Goal: Task Accomplishment & Management: Manage account settings

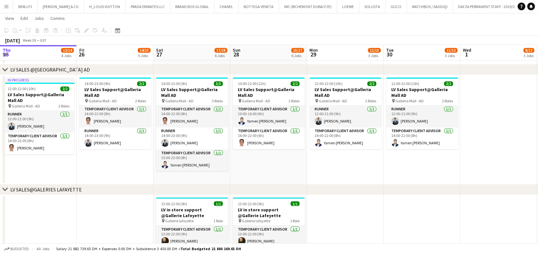
scroll to position [0, 271]
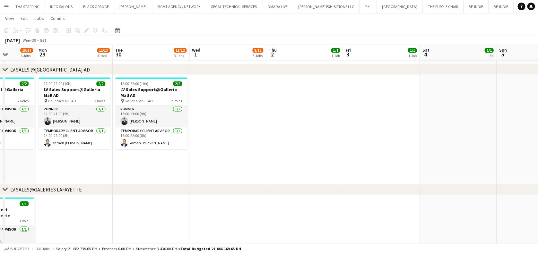
click at [8, 8] on app-icon "Menu" at bounding box center [6, 6] width 5 height 5
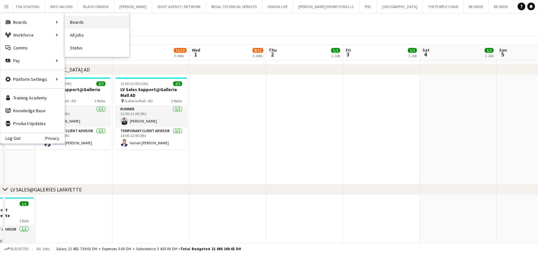
click at [90, 23] on link "Boards" at bounding box center [97, 22] width 64 height 13
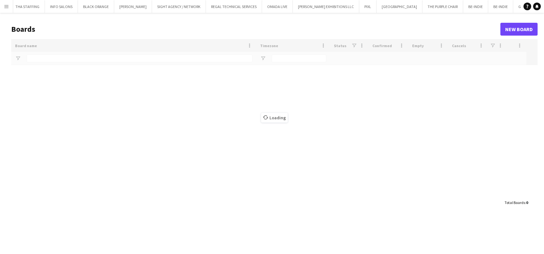
type input "*****"
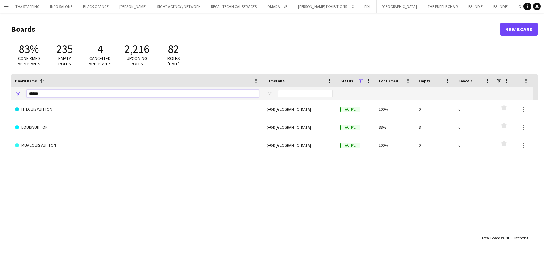
drag, startPoint x: 44, startPoint y: 93, endPoint x: 0, endPoint y: 40, distance: 69.3
click at [0, 58] on html "Menu Boards Boards Boards All jobs Status Workforce Workforce My Workforce Recr…" at bounding box center [272, 127] width 544 height 254
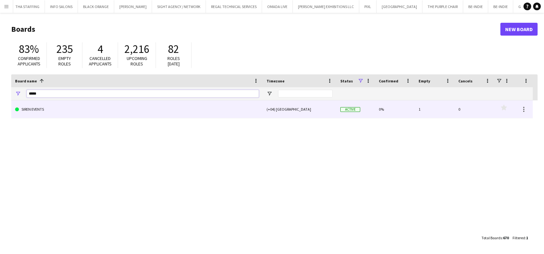
type input "*****"
click at [34, 110] on link "SIREN EVENTS" at bounding box center [137, 109] width 244 height 18
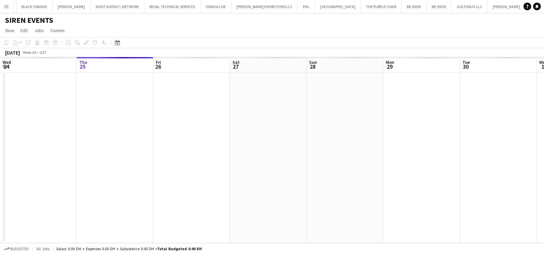
scroll to position [0, 5255]
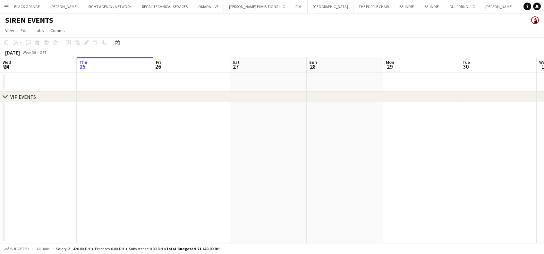
drag, startPoint x: 259, startPoint y: 154, endPoint x: 170, endPoint y: 150, distance: 88.7
click at [63, 150] on app-calendar-viewport "Mon 22 Tue 23 Wed 24 Thu 25 Fri 26 Sat 27 Sun 28 Mon 29 Tue 30 Wed 1 Thu 2 0/4 …" at bounding box center [272, 150] width 544 height 186
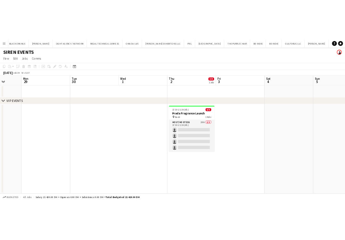
scroll to position [0, 280]
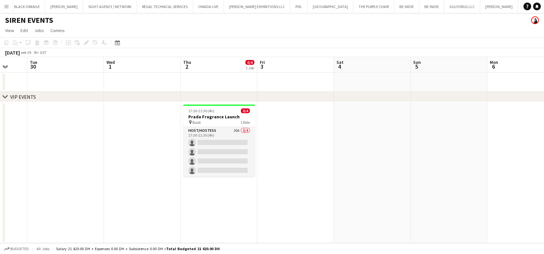
drag, startPoint x: 212, startPoint y: 154, endPoint x: 23, endPoint y: 126, distance: 190.6
click at [5, 126] on div "chevron-right VIP EVENTS Fri 26 Sat 27 Sun 28 Mon 29 Tue 30 Wed 1 Thu 2 0/4 1 J…" at bounding box center [272, 150] width 544 height 186
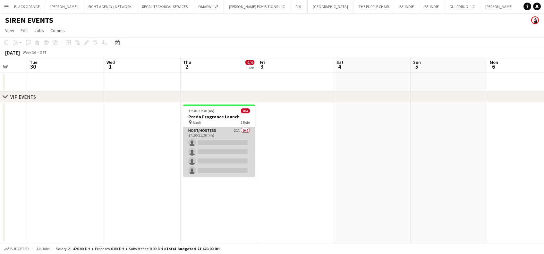
click at [228, 158] on app-card-role "Host/Hostess 20A 0/4 17:30-21:30 (4h) single-neutral-actions single-neutral-act…" at bounding box center [219, 152] width 72 height 50
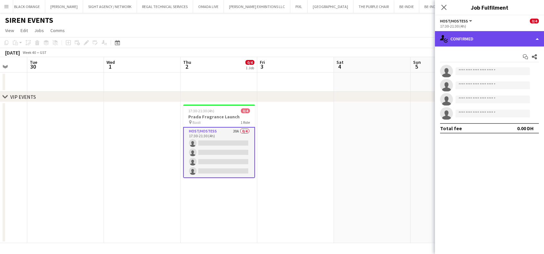
click at [488, 36] on div "single-neutral-actions-check-2 Confirmed" at bounding box center [489, 38] width 109 height 15
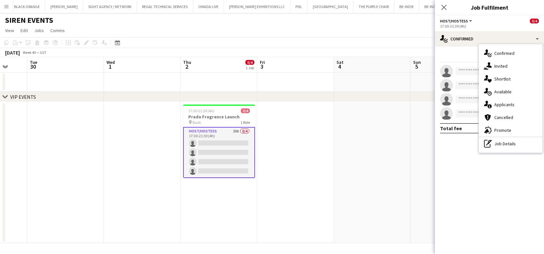
click at [501, 77] on span "Shortlist" at bounding box center [503, 79] width 16 height 6
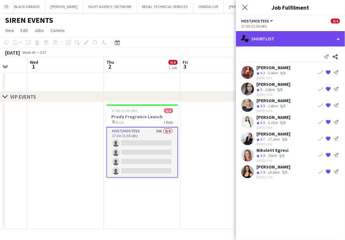
click at [296, 34] on div "single-neutral-actions-heart Shortlist" at bounding box center [290, 38] width 109 height 15
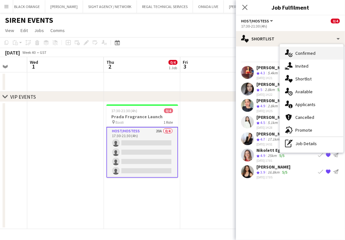
click at [298, 57] on div "single-neutral-actions-check-2 Confirmed" at bounding box center [312, 53] width 64 height 13
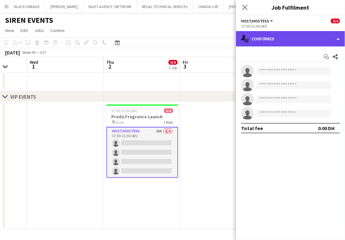
click at [292, 37] on div "single-neutral-actions-check-2 Confirmed" at bounding box center [290, 38] width 109 height 15
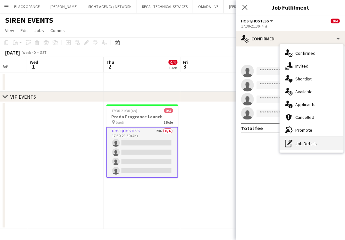
click at [311, 146] on div "pen-write Job Details" at bounding box center [312, 143] width 64 height 13
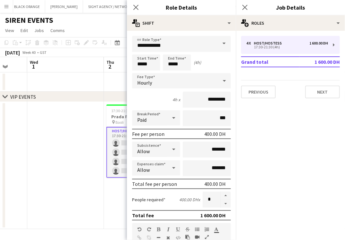
click at [296, 12] on div "Close pop-in Job Details" at bounding box center [290, 7] width 109 height 15
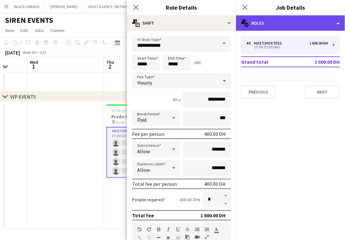
click at [304, 22] on div "multiple-users-add Roles" at bounding box center [290, 22] width 109 height 15
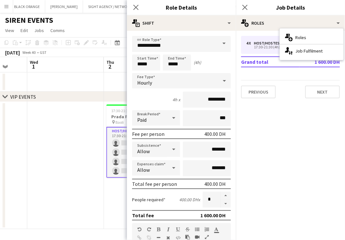
click at [97, 139] on app-date-cell at bounding box center [65, 165] width 77 height 127
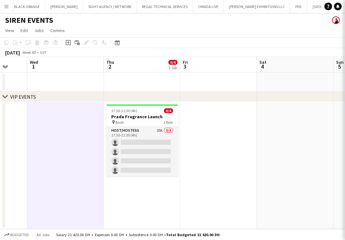
scroll to position [0, 279]
click at [118, 106] on div at bounding box center [143, 105] width 72 height 1
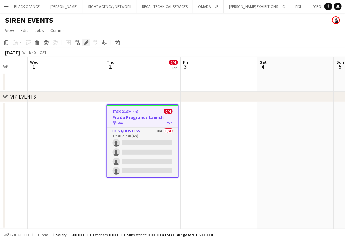
click at [86, 41] on icon "Edit" at bounding box center [86, 42] width 5 height 5
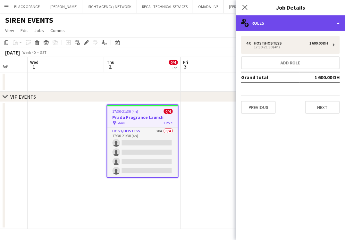
click at [329, 24] on div "multiple-users-add Roles" at bounding box center [290, 22] width 109 height 15
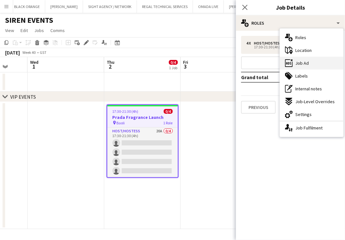
drag, startPoint x: 326, startPoint y: 58, endPoint x: 323, endPoint y: 60, distance: 4.4
click at [326, 58] on div "ads-window Job Ad" at bounding box center [312, 63] width 64 height 13
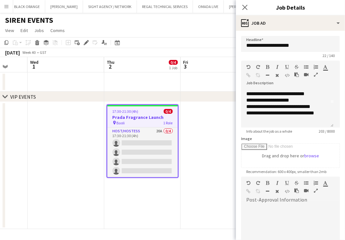
scroll to position [0, 0]
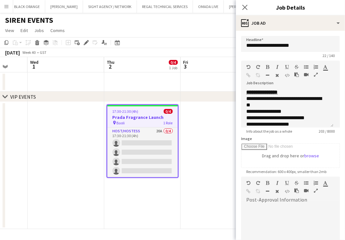
click at [194, 125] on app-date-cell at bounding box center [219, 165] width 77 height 127
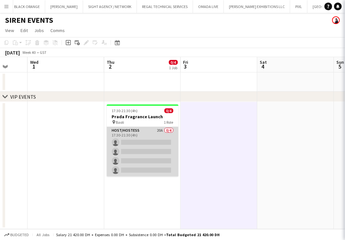
click at [155, 153] on app-card-role "Host/Hostess 20A 0/4 17:30-21:30 (4h) single-neutral-actions single-neutral-act…" at bounding box center [143, 152] width 72 height 50
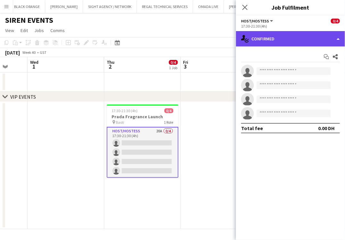
click at [306, 43] on div "single-neutral-actions-check-2 Confirmed" at bounding box center [290, 38] width 109 height 15
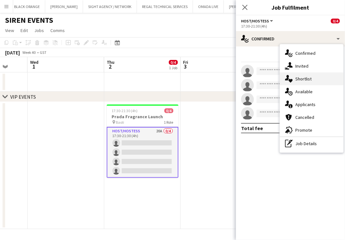
click at [310, 80] on span "Shortlist" at bounding box center [304, 79] width 16 height 6
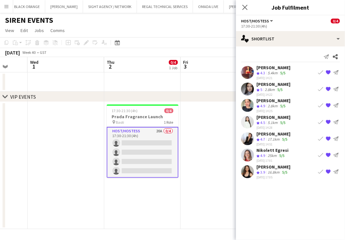
click at [321, 104] on app-icon "Book crew" at bounding box center [320, 105] width 5 height 5
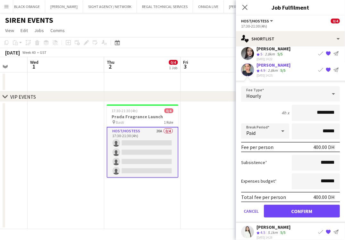
scroll to position [85, 0]
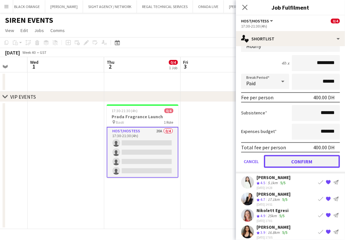
click at [299, 160] on button "Confirm" at bounding box center [302, 161] width 76 height 13
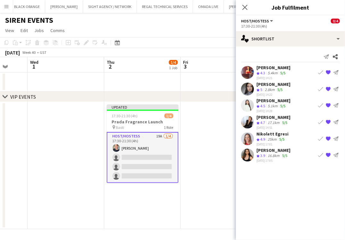
scroll to position [0, 0]
click at [322, 153] on app-icon "Book crew" at bounding box center [320, 155] width 5 height 5
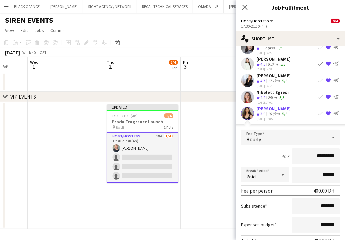
scroll to position [71, 0]
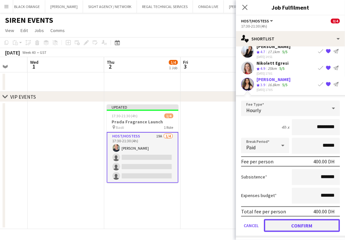
click at [285, 227] on button "Confirm" at bounding box center [302, 226] width 76 height 13
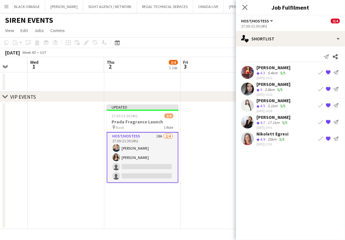
click at [320, 90] on app-icon "Book crew" at bounding box center [320, 88] width 5 height 5
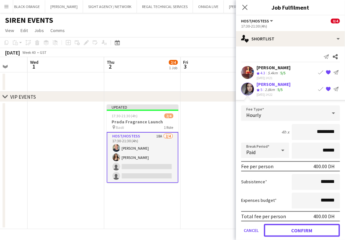
click at [288, 232] on button "Confirm" at bounding box center [302, 230] width 76 height 13
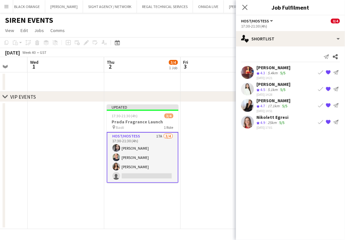
click at [323, 121] on app-icon "Book crew" at bounding box center [320, 122] width 5 height 5
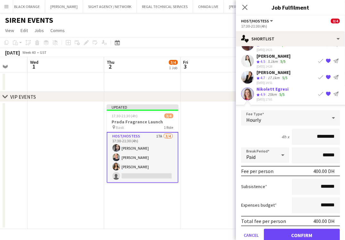
scroll to position [39, 0]
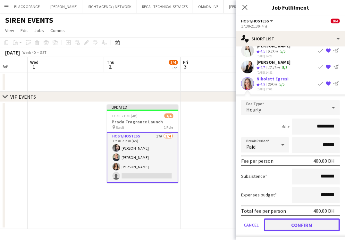
click at [300, 223] on button "Confirm" at bounding box center [302, 225] width 76 height 13
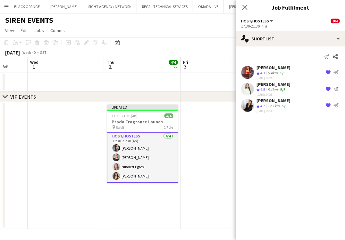
scroll to position [0, 0]
click at [224, 205] on app-date-cell at bounding box center [219, 165] width 77 height 127
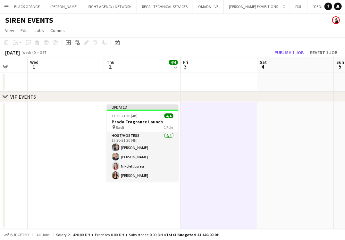
click at [253, 107] on app-date-cell at bounding box center [219, 165] width 77 height 127
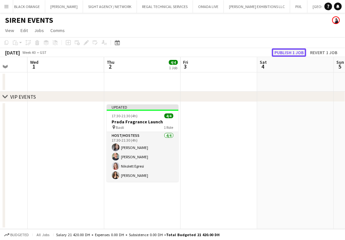
click at [286, 52] on button "Publish 1 job" at bounding box center [289, 52] width 34 height 8
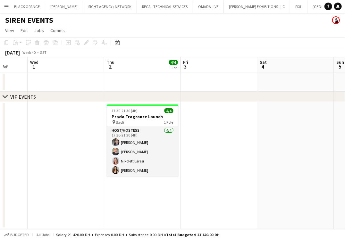
click at [204, 152] on app-date-cell at bounding box center [219, 165] width 77 height 127
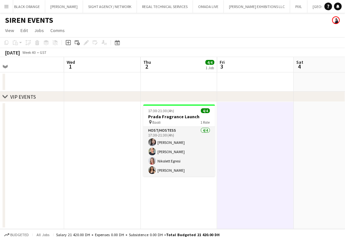
drag, startPoint x: 191, startPoint y: 151, endPoint x: 83, endPoint y: 152, distance: 108.2
click at [83, 152] on app-calendar-viewport "Sat 27 Sun 28 Mon 29 Tue 30 Wed 1 Thu 2 4/4 1 Job Fri 3 Sat 4 Sun 5 Mon 6 17:30…" at bounding box center [172, 143] width 345 height 172
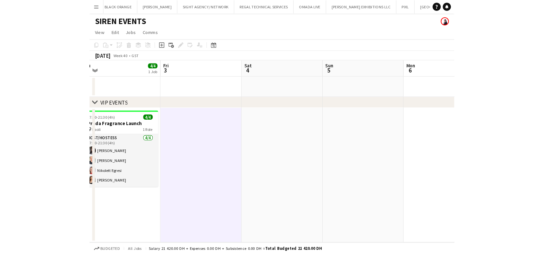
scroll to position [0, 153]
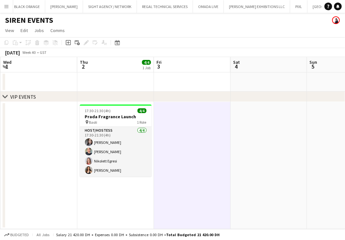
drag, startPoint x: 127, startPoint y: 150, endPoint x: 222, endPoint y: 160, distance: 94.9
click at [222, 160] on app-calendar-viewport "Mon 29 Tue 30 Wed 1 Thu 2 4/4 1 Job Fri 3 Sat 4 Sun 5 Mon 6 Tue 7 Wed 8 17:30-2…" at bounding box center [172, 143] width 345 height 172
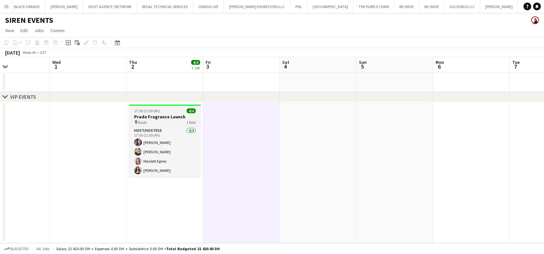
drag, startPoint x: 208, startPoint y: 116, endPoint x: 178, endPoint y: 118, distance: 30.6
click at [180, 115] on app-calendar-viewport "Sun 28 Mon 29 Tue 30 Wed 1 Thu 2 4/4 1 Job Fri 3 Sat 4 Sun 5 Mon 6 Tue 7 Wed 8 …" at bounding box center [272, 150] width 544 height 186
drag, startPoint x: 178, startPoint y: 118, endPoint x: 123, endPoint y: 65, distance: 76.7
click at [177, 118] on h3 "Prada Fragrance Launch" at bounding box center [165, 117] width 72 height 6
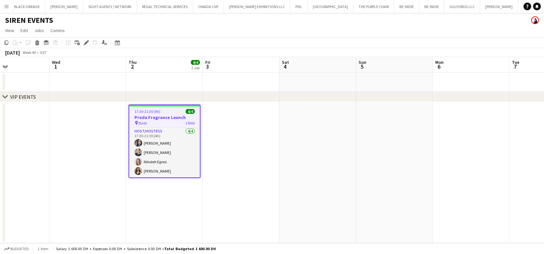
click at [95, 162] on app-date-cell at bounding box center [87, 172] width 77 height 141
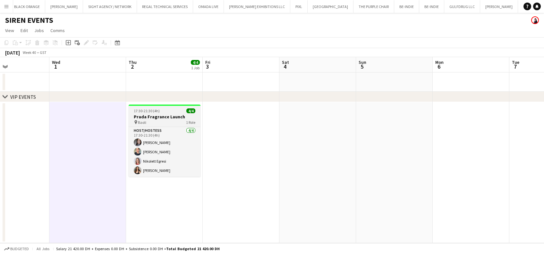
click at [139, 124] on span "Baoli" at bounding box center [142, 122] width 8 height 5
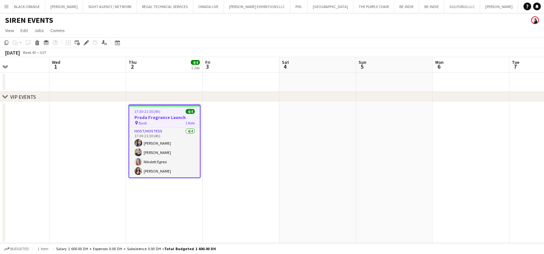
click at [85, 43] on icon at bounding box center [86, 43] width 4 height 4
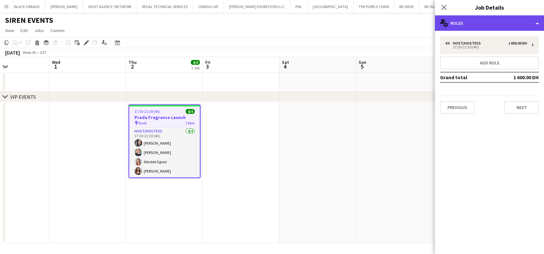
click at [462, 19] on div "multiple-users-add Roles" at bounding box center [489, 22] width 109 height 15
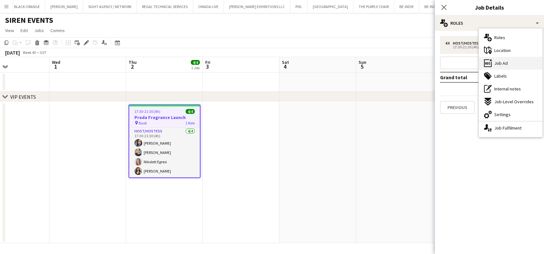
click at [514, 63] on div "ads-window Job Ad" at bounding box center [511, 63] width 64 height 13
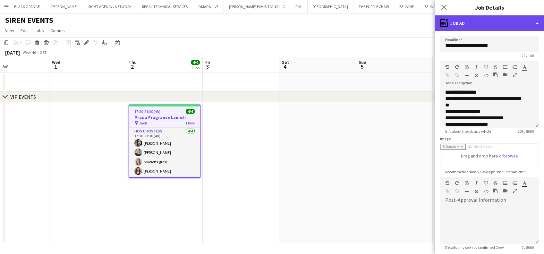
click at [499, 27] on div "ads-window Job Ad" at bounding box center [489, 22] width 109 height 15
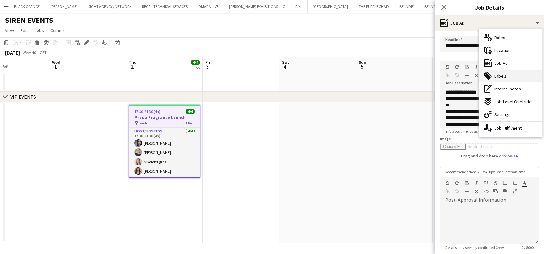
click at [509, 79] on div "tags-double Labels" at bounding box center [511, 76] width 64 height 13
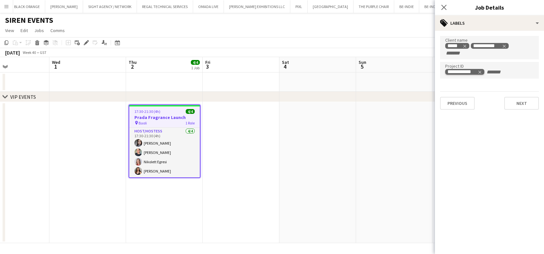
click at [476, 72] on div "**********" at bounding box center [463, 71] width 30 height 5
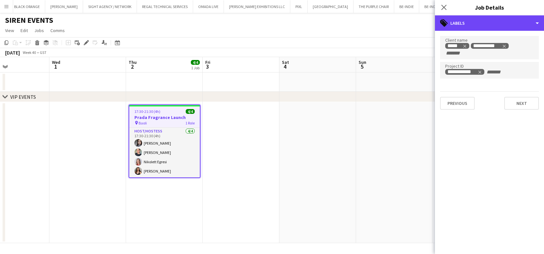
click at [508, 28] on div "tags-double Labels" at bounding box center [489, 22] width 109 height 15
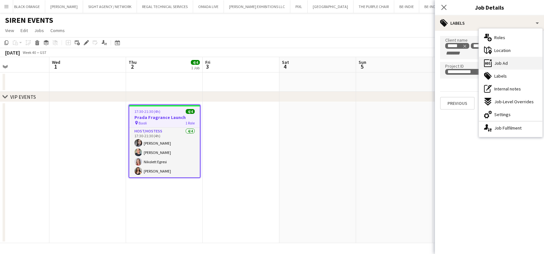
click at [503, 62] on span "Job Ad" at bounding box center [501, 63] width 13 height 6
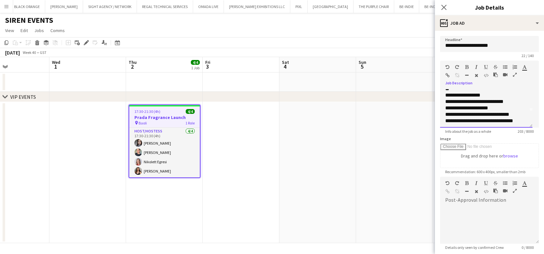
scroll to position [24, 0]
drag, startPoint x: 446, startPoint y: 100, endPoint x: 504, endPoint y: 120, distance: 61.5
click at [504, 120] on div "**********" at bounding box center [486, 108] width 92 height 39
copy div "**********"
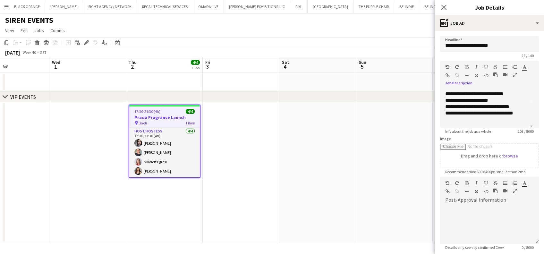
click at [267, 153] on app-date-cell at bounding box center [241, 172] width 77 height 141
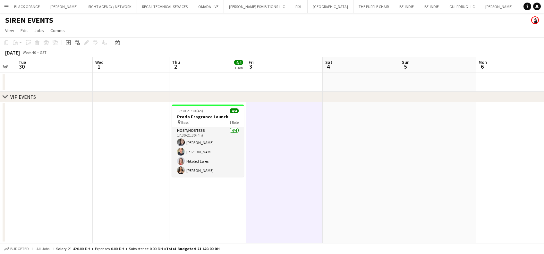
drag, startPoint x: 212, startPoint y: 152, endPoint x: 281, endPoint y: 147, distance: 69.8
click at [281, 147] on app-calendar-viewport "Sun 28 Mon 29 Tue 30 Wed 1 Thu 2 4/4 1 Job Fri 3 Sat 4 Sun 5 Mon 6 Tue 7 Wed 8 …" at bounding box center [272, 150] width 544 height 186
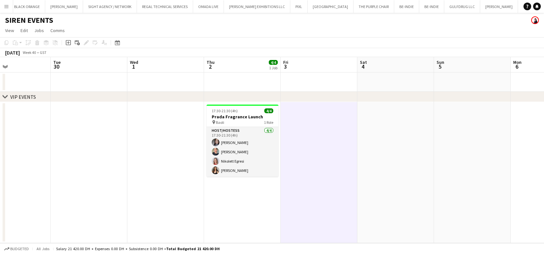
drag, startPoint x: 207, startPoint y: 173, endPoint x: 156, endPoint y: 177, distance: 51.2
click at [207, 173] on app-card-role "Host/Hostess [DATE] 17:30-21:30 (4h) [PERSON_NAME] Popsui Tanyarat Prachuabsin …" at bounding box center [243, 152] width 72 height 50
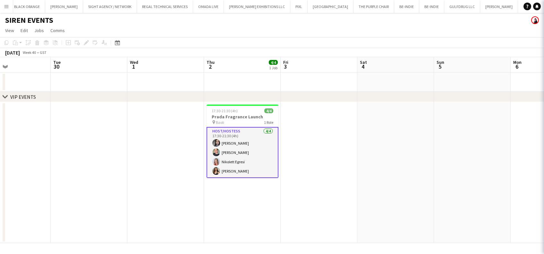
scroll to position [0, 180]
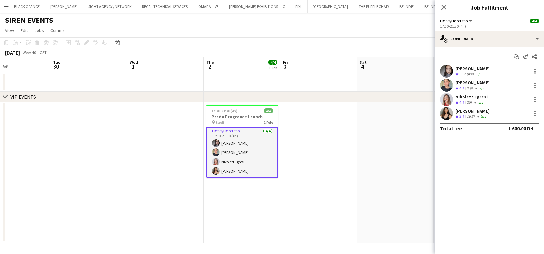
click at [347, 170] on app-date-cell at bounding box center [319, 172] width 77 height 141
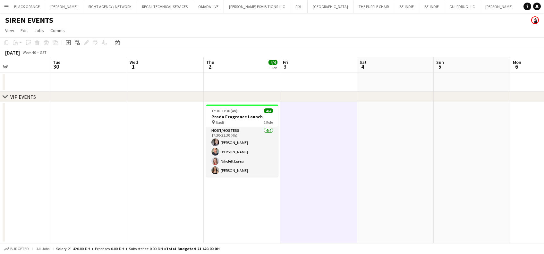
click at [11, 7] on button "Menu" at bounding box center [6, 6] width 13 height 13
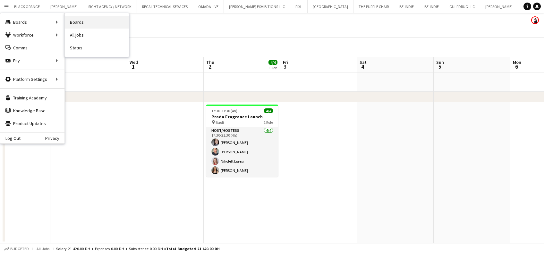
click at [65, 22] on link "Boards" at bounding box center [97, 22] width 64 height 13
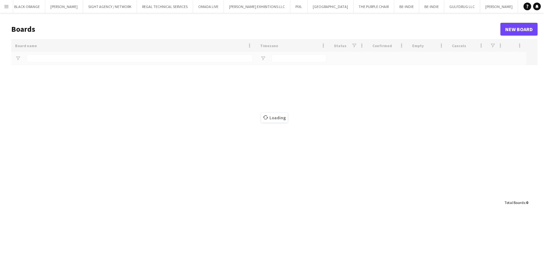
click at [74, 22] on header "Boards New Board" at bounding box center [274, 29] width 527 height 20
type input "*****"
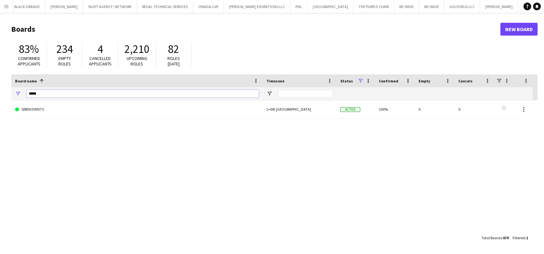
drag, startPoint x: 49, startPoint y: 93, endPoint x: 0, endPoint y: 62, distance: 58.4
click at [0, 72] on html "Menu Boards Boards Boards All jobs Status Workforce Workforce My Workforce Recr…" at bounding box center [272, 127] width 544 height 254
type input "*****"
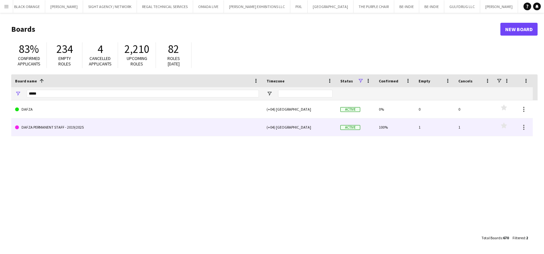
click at [60, 129] on link "DAFZA PERMANENT STAFF - 2019/2025" at bounding box center [137, 127] width 244 height 18
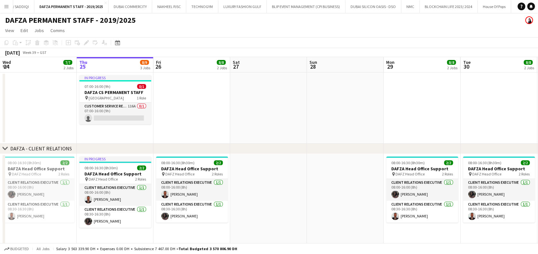
scroll to position [0, 238]
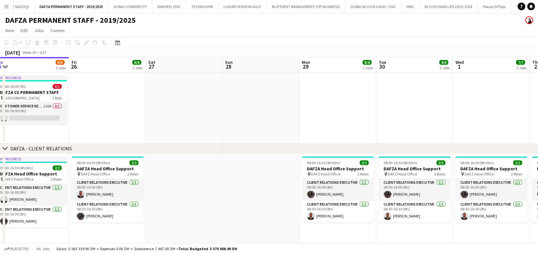
drag, startPoint x: 270, startPoint y: 183, endPoint x: 59, endPoint y: 160, distance: 211.9
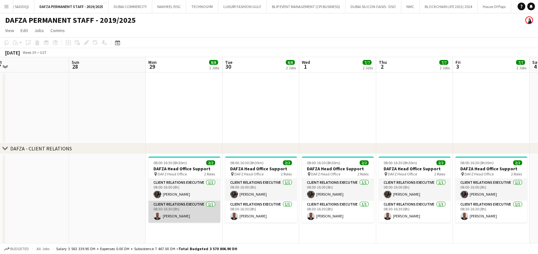
drag, startPoint x: 180, startPoint y: 217, endPoint x: 183, endPoint y: 214, distance: 4.5
click at [180, 216] on app-card-role "Client Relations Executive [DATE] 08:30-16:30 (8h) [PERSON_NAME]" at bounding box center [184, 212] width 72 height 22
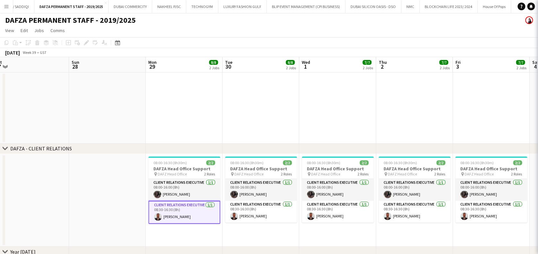
scroll to position [0, 238]
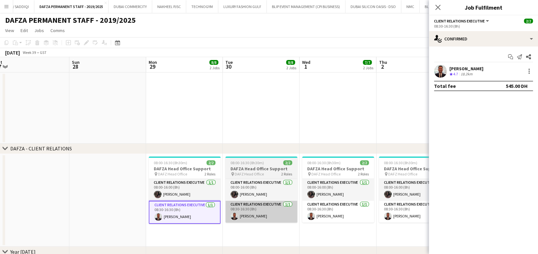
click at [263, 217] on app-card-role "Client Relations Executive [DATE] 08:30-16:30 (8h) [PERSON_NAME]" at bounding box center [261, 212] width 72 height 22
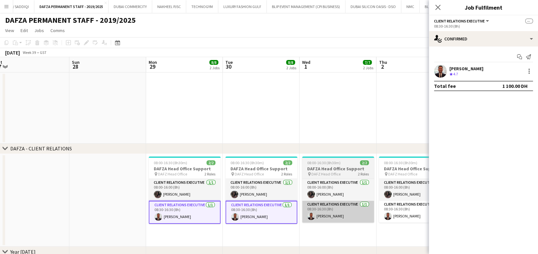
click at [321, 216] on app-card-role "Client Relations Executive [DATE] 08:30-16:30 (8h) [PERSON_NAME]" at bounding box center [338, 212] width 72 height 22
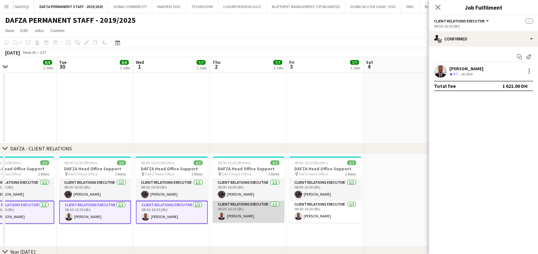
click at [275, 211] on app-card-role "Client Relations Executive [DATE] 08:30-16:30 (8h) [PERSON_NAME]" at bounding box center [249, 212] width 72 height 22
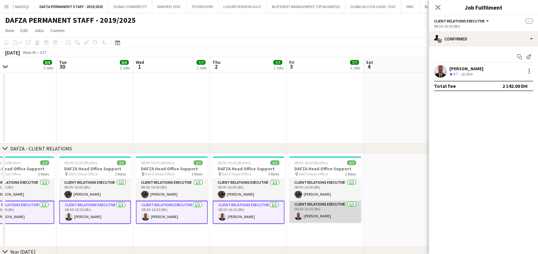
click at [305, 213] on app-card-role "Client Relations Executive [DATE] 08:30-16:30 (8h) [PERSON_NAME]" at bounding box center [325, 212] width 72 height 22
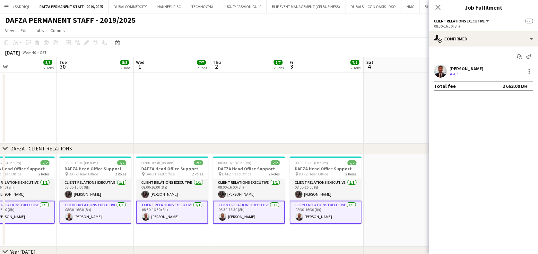
drag, startPoint x: 277, startPoint y: 219, endPoint x: 231, endPoint y: 207, distance: 47.6
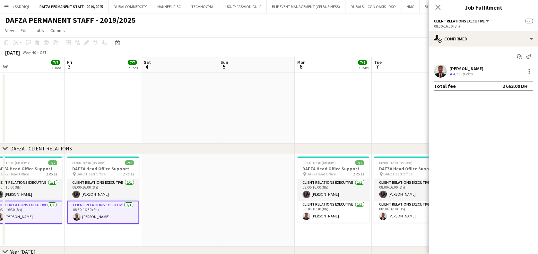
drag, startPoint x: 334, startPoint y: 212, endPoint x: 306, endPoint y: 213, distance: 27.9
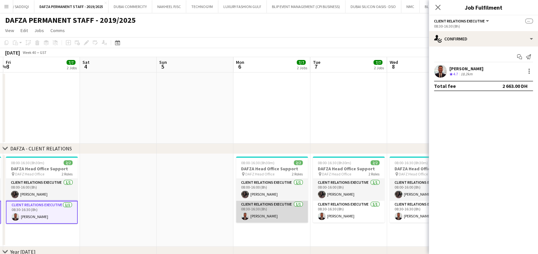
click at [265, 210] on app-card-role "Client Relations Executive [DATE] 08:30-16:30 (8h) [PERSON_NAME]" at bounding box center [272, 212] width 72 height 22
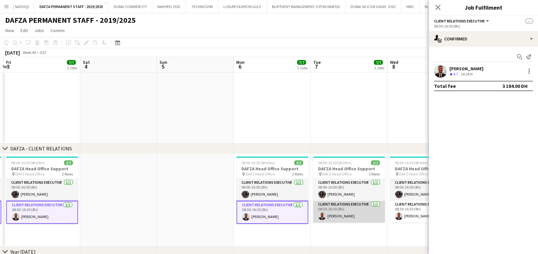
click at [355, 213] on app-card-role "Client Relations Executive [DATE] 08:30-16:30 (8h) [PERSON_NAME]" at bounding box center [349, 212] width 72 height 22
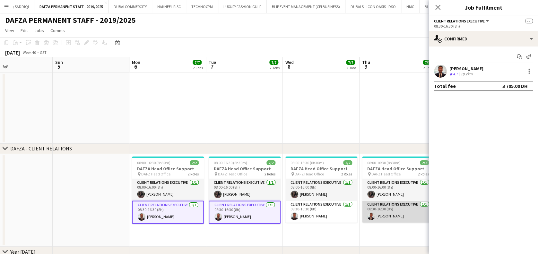
click at [365, 214] on app-card-role "Client Relations Executive [DATE] 08:30-16:30 (8h) [PERSON_NAME]" at bounding box center [398, 212] width 72 height 22
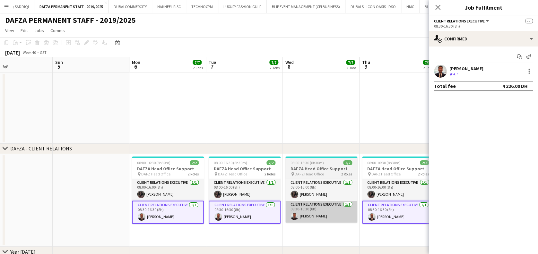
click at [342, 216] on app-card-role "Client Relations Executive [DATE] 08:30-16:30 (8h) [PERSON_NAME]" at bounding box center [321, 212] width 72 height 22
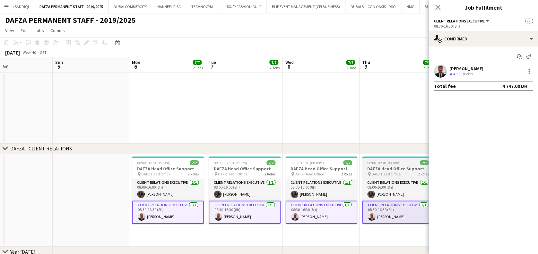
drag, startPoint x: 355, startPoint y: 214, endPoint x: 300, endPoint y: 216, distance: 55.9
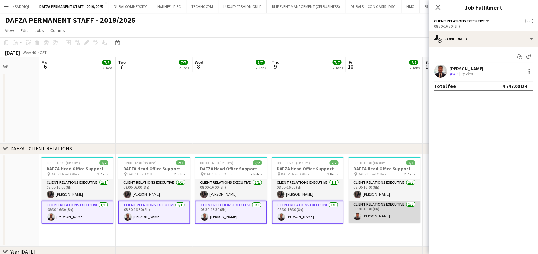
click at [387, 216] on app-card-role "Client Relations Executive [DATE] 08:30-16:30 (8h) [PERSON_NAME]" at bounding box center [384, 212] width 72 height 22
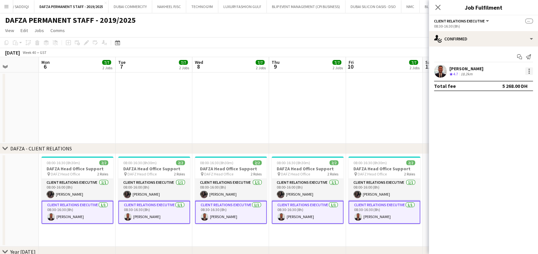
click at [530, 72] on div at bounding box center [529, 71] width 8 height 8
drag, startPoint x: 504, startPoint y: 130, endPoint x: 499, endPoint y: 116, distance: 15.6
click at [505, 130] on span "Remove" at bounding box center [497, 128] width 19 height 5
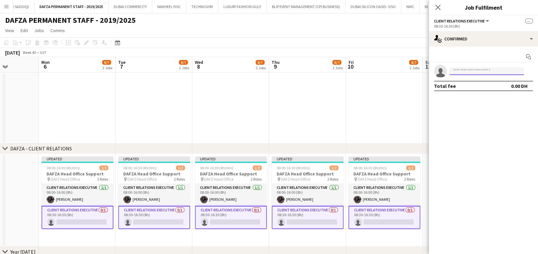
drag, startPoint x: 496, startPoint y: 72, endPoint x: 497, endPoint y: 62, distance: 10.1
click at [495, 72] on input at bounding box center [486, 71] width 74 height 8
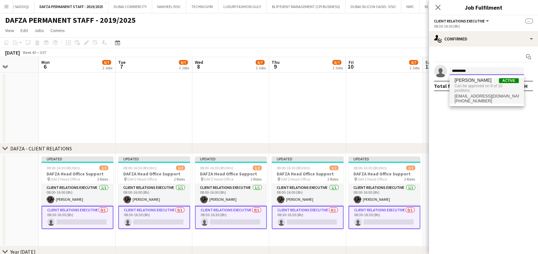
type input "*********"
click at [480, 87] on span "Can be approved on 9 of 10 positions." at bounding box center [487, 88] width 64 height 11
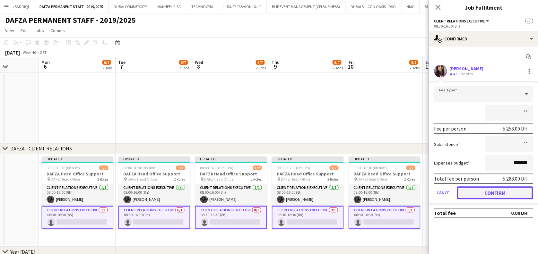
click at [483, 192] on button "Confirm" at bounding box center [495, 193] width 76 height 13
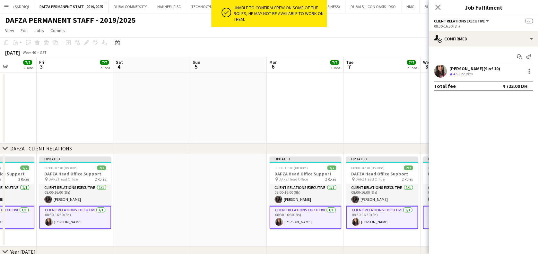
click at [197, 195] on app-date-cell at bounding box center [228, 200] width 77 height 93
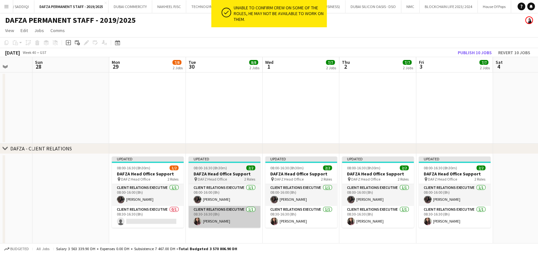
drag, startPoint x: 231, startPoint y: 216, endPoint x: 352, endPoint y: 216, distance: 120.7
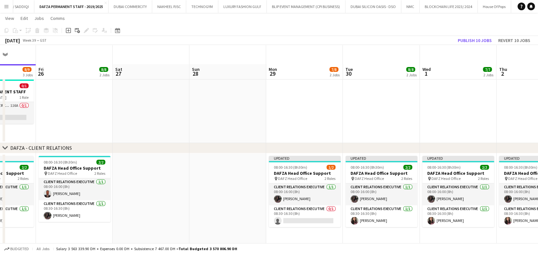
scroll to position [43, 0]
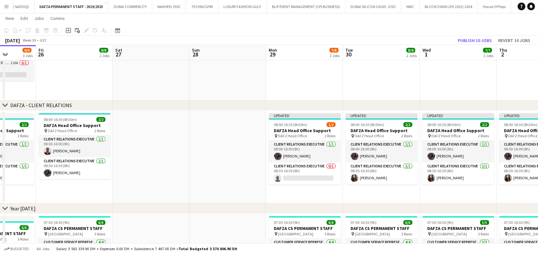
drag, startPoint x: 301, startPoint y: 185, endPoint x: 252, endPoint y: 185, distance: 49.8
click at [252, 185] on app-calendar-viewport "Tue 23 7/7 2 Jobs Wed 24 7/7 2 Jobs Thu 25 8/9 3 Jobs Fri 26 8/8 2 Jobs Sat 27 …" at bounding box center [269, 241] width 538 height 519
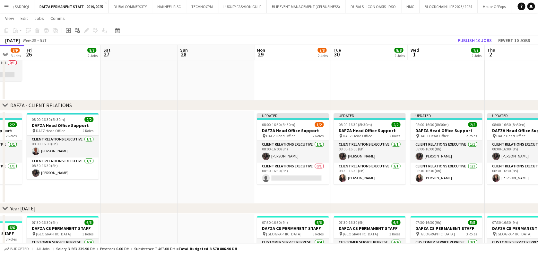
click at [388, 178] on app-calendar-viewport "Tue 23 7/7 2 Jobs Wed 24 7/7 2 Jobs Thu 25 8/9 3 Jobs Fri 26 8/8 2 Jobs Sat 27 …" at bounding box center [269, 241] width 538 height 519
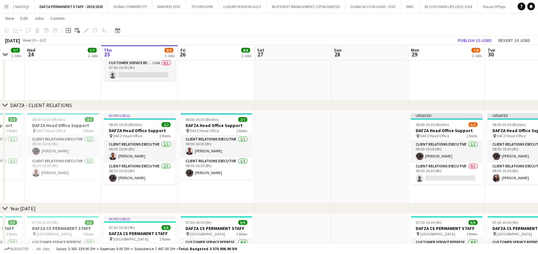
scroll to position [0, 185]
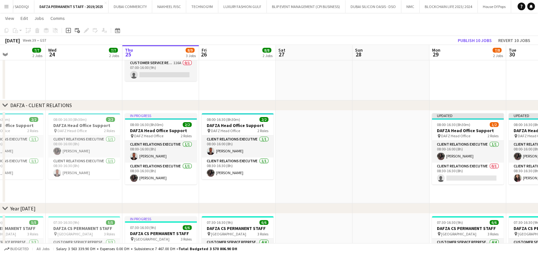
click at [270, 177] on app-calendar-viewport "Sun 21 Mon 22 7/7 2 Jobs Tue 23 7/7 2 Jobs Wed 24 7/7 2 Jobs Thu 25 8/9 3 Jobs …" at bounding box center [269, 241] width 538 height 519
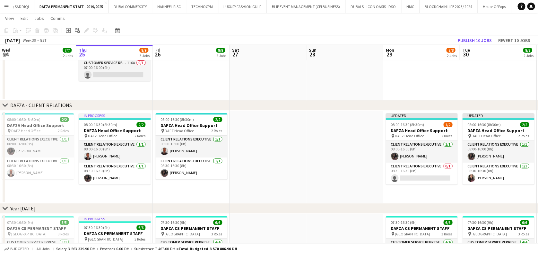
drag, startPoint x: 389, startPoint y: 167, endPoint x: 189, endPoint y: 173, distance: 199.8
click at [189, 173] on app-calendar-viewport "Sun 21 Mon 22 7/7 2 Jobs Tue 23 7/7 2 Jobs Wed 24 7/7 2 Jobs Thu 25 8/9 3 Jobs …" at bounding box center [269, 241] width 538 height 519
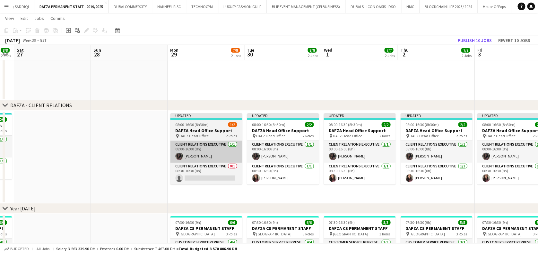
drag, startPoint x: 195, startPoint y: 158, endPoint x: 182, endPoint y: 157, distance: 12.6
click at [183, 157] on app-calendar-viewport "Tue 23 7/7 2 Jobs Wed 24 7/7 2 Jobs Thu 25 8/9 3 Jobs Fri 26 8/8 2 Jobs Sat 27 …" at bounding box center [269, 241] width 538 height 519
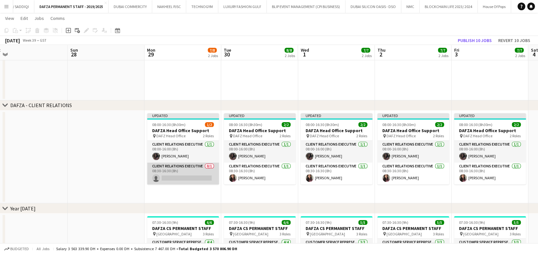
click at [182, 171] on app-card-role "Client Relations Executive 0/1 08:30-16:30 (8h) single-neutral-actions" at bounding box center [183, 174] width 72 height 22
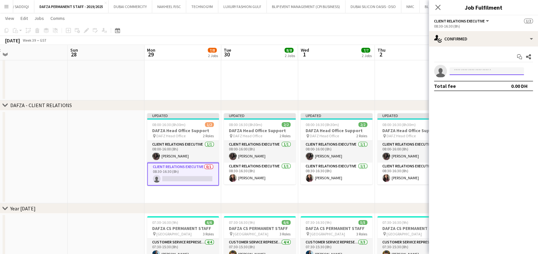
click at [477, 70] on input at bounding box center [486, 71] width 74 height 8
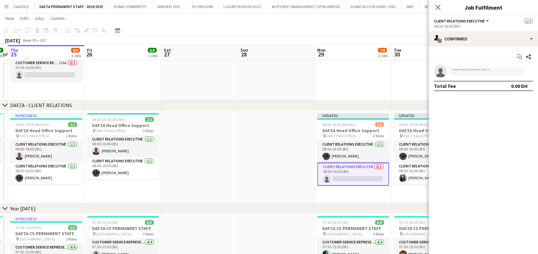
drag, startPoint x: 117, startPoint y: 158, endPoint x: 255, endPoint y: 163, distance: 138.4
click at [255, 163] on app-calendar-viewport "Tue 23 7/7 2 Jobs Wed 24 7/7 2 Jobs Thu 25 8/9 3 Jobs Fri 26 8/8 2 Jobs Sat 27 …" at bounding box center [269, 241] width 538 height 519
click at [465, 72] on input at bounding box center [486, 71] width 74 height 8
click at [483, 74] on input "*********" at bounding box center [486, 71] width 74 height 8
type input "**********"
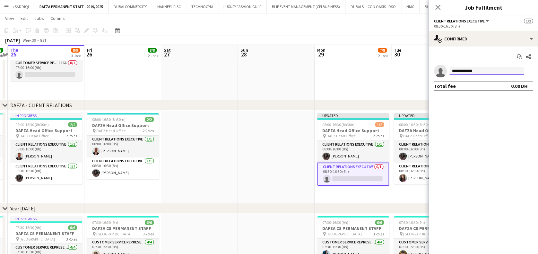
drag, startPoint x: 480, startPoint y: 70, endPoint x: 444, endPoint y: 67, distance: 35.8
click at [444, 67] on app-invite-slot "**********" at bounding box center [483, 71] width 109 height 13
click at [213, 128] on app-date-cell at bounding box center [199, 157] width 77 height 93
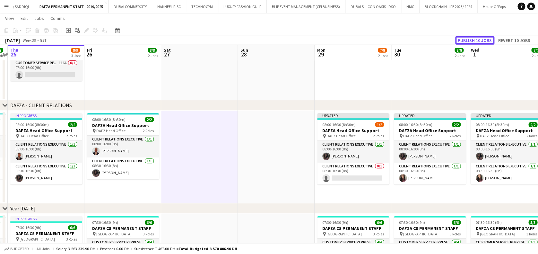
click at [466, 37] on button "Publish 10 jobs" at bounding box center [474, 40] width 39 height 8
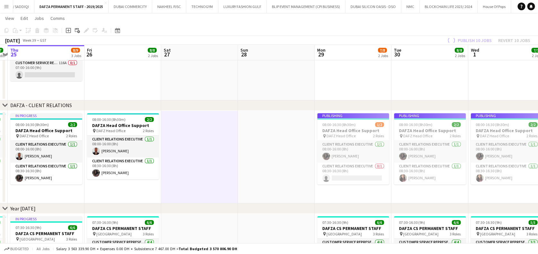
click at [174, 177] on app-calendar-viewport "Tue 23 7/7 2 Jobs Wed 24 7/7 2 Jobs Thu 25 8/9 3 Jobs Fri 26 8/8 2 Jobs Sat 27 …" at bounding box center [269, 241] width 538 height 519
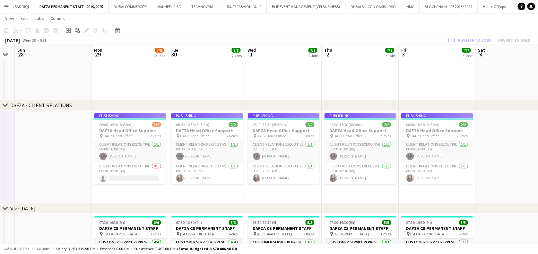
click at [157, 176] on app-calendar-viewport "Thu 25 8/9 3 Jobs Fri 26 8/8 2 Jobs Sat 27 Sun 28 Mon 29 7/8 2 Jobs Tue 30 8/8 …" at bounding box center [269, 241] width 538 height 519
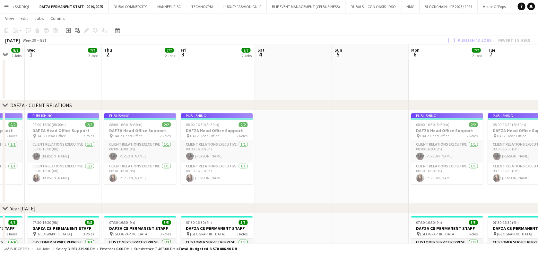
click at [132, 176] on app-calendar-viewport "Sat 27 Sun 28 Mon 29 7/8 2 Jobs Tue 30 8/8 2 Jobs Wed 1 7/7 2 Jobs Thu 2 7/7 2 …" at bounding box center [269, 241] width 538 height 519
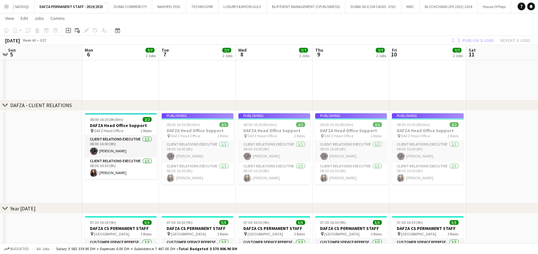
drag, startPoint x: 333, startPoint y: 180, endPoint x: 161, endPoint y: 178, distance: 171.1
click at [161, 178] on app-calendar-viewport "Wed 1 7/7 2 Jobs Thu 2 7/7 2 Jobs Fri 3 7/7 2 Jobs Sat 4 Sun 5 Mon 6 7/7 2 Jobs…" at bounding box center [269, 241] width 538 height 519
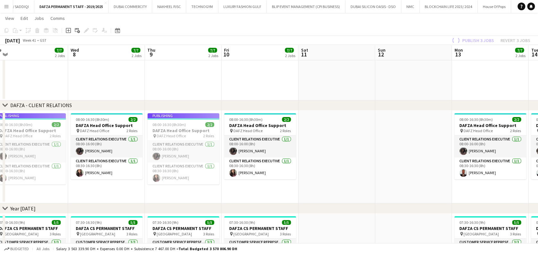
click at [393, 174] on app-calendar-viewport "Fri 3 7/7 2 Jobs Sat 4 Sun 5 Mon 6 7/7 2 Jobs Tue 7 7/7 2 Jobs Wed 8 7/7 2 Jobs…" at bounding box center [269, 241] width 538 height 519
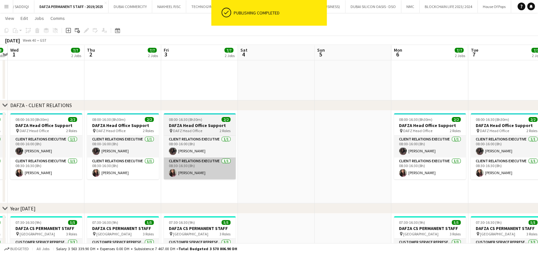
drag, startPoint x: 298, startPoint y: 169, endPoint x: 202, endPoint y: 169, distance: 96.0
click at [329, 169] on app-calendar-viewport "Mon 29 7/8 2 Jobs Tue 30 8/8 2 Jobs Wed 1 7/7 2 Jobs Thu 2 7/7 2 Jobs Fri 3 7/7…" at bounding box center [269, 241] width 538 height 519
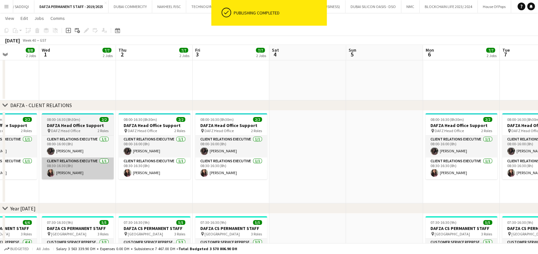
drag, startPoint x: 178, startPoint y: 169, endPoint x: 213, endPoint y: 168, distance: 36.0
click at [285, 169] on app-calendar-viewport "Sun 28 Mon 29 7/8 2 Jobs Tue 30 8/8 2 Jobs Wed 1 7/7 2 Jobs Thu 2 7/7 2 Jobs Fr…" at bounding box center [269, 241] width 538 height 519
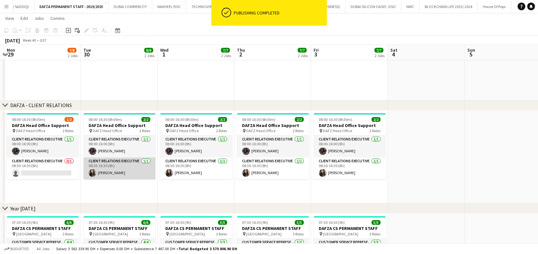
drag, startPoint x: 171, startPoint y: 168, endPoint x: 283, endPoint y: 167, distance: 111.4
click at [283, 168] on app-calendar-viewport "Sat 27 Sun 28 Mon 29 7/8 2 Jobs Tue 30 8/8 2 Jobs Wed 1 7/7 2 Jobs Thu 2 7/7 2 …" at bounding box center [269, 241] width 538 height 519
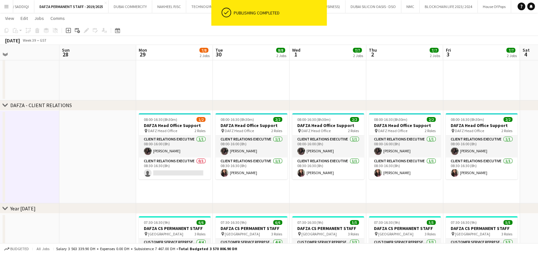
click at [171, 170] on app-card-role "Client Relations Executive 0/1 08:30-16:30 (8h) single-neutral-actions" at bounding box center [175, 169] width 72 height 22
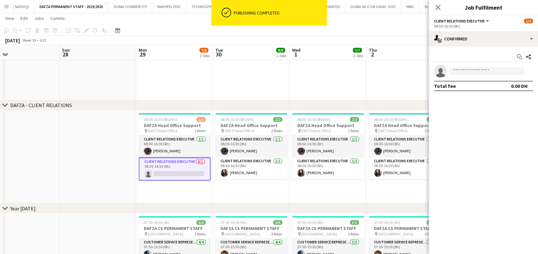
click at [478, 65] on app-invite-slot "single-neutral-actions" at bounding box center [483, 71] width 109 height 13
click at [476, 69] on input at bounding box center [486, 71] width 74 height 8
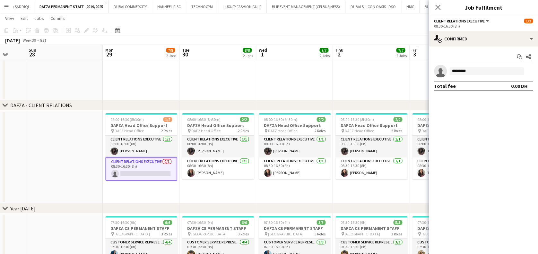
drag, startPoint x: 125, startPoint y: 144, endPoint x: 245, endPoint y: 146, distance: 120.1
click at [245, 146] on app-calendar-viewport "Thu 25 8/9 3 Jobs Fri 26 8/8 2 Jobs Sat 27 Sun 28 Mon 29 7/8 2 Jobs Tue 30 8/8 …" at bounding box center [269, 241] width 538 height 519
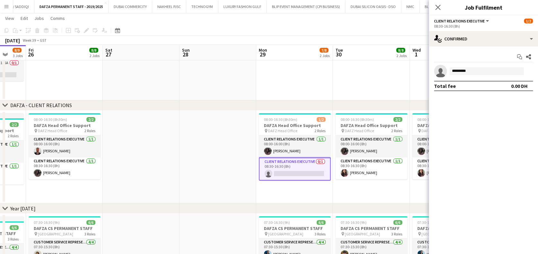
scroll to position [0, 131]
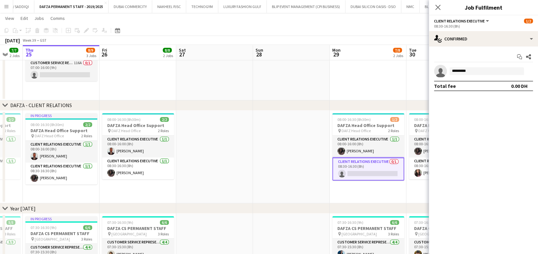
click at [247, 150] on app-calendar-viewport "Tue 23 7/7 2 Jobs Wed 24 7/7 2 Jobs Thu 25 8/9 3 Jobs Fri 26 8/8 2 Jobs Sat 27 …" at bounding box center [269, 241] width 538 height 519
drag, startPoint x: 496, startPoint y: 68, endPoint x: 494, endPoint y: 74, distance: 6.6
click at [496, 71] on input "*********" at bounding box center [486, 71] width 74 height 8
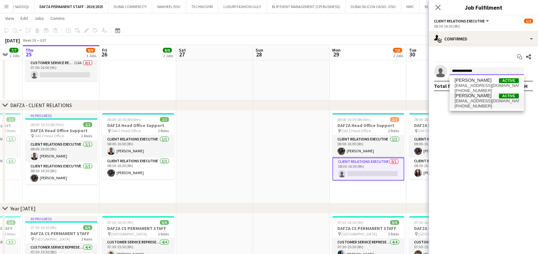
type input "**********"
click at [492, 97] on span "[PERSON_NAME] Active" at bounding box center [487, 95] width 64 height 5
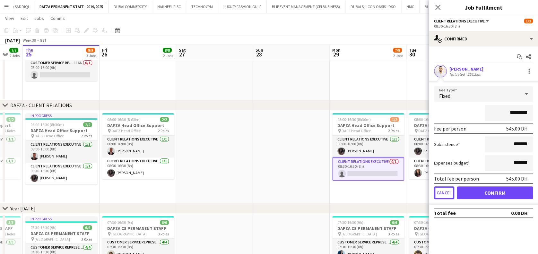
click at [444, 195] on button "Cancel" at bounding box center [444, 193] width 20 height 13
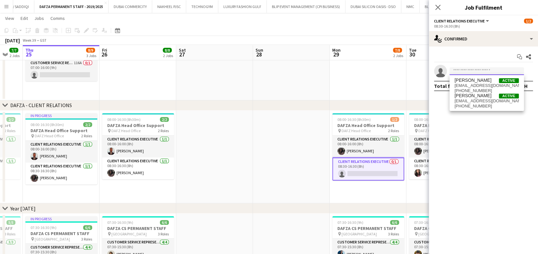
click at [465, 73] on input at bounding box center [486, 71] width 74 height 8
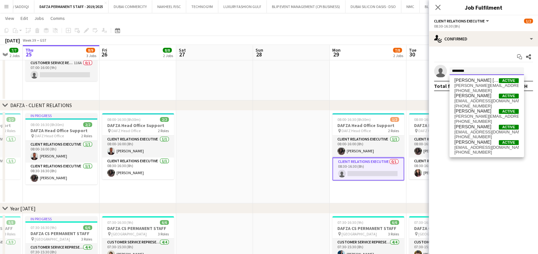
type input "********"
click at [494, 131] on span "[EMAIL_ADDRESS][DOMAIN_NAME]" at bounding box center [487, 132] width 64 height 5
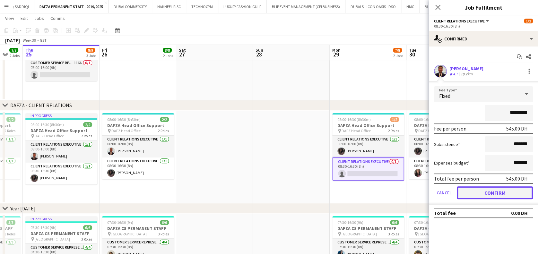
click at [516, 191] on button "Confirm" at bounding box center [495, 193] width 76 height 13
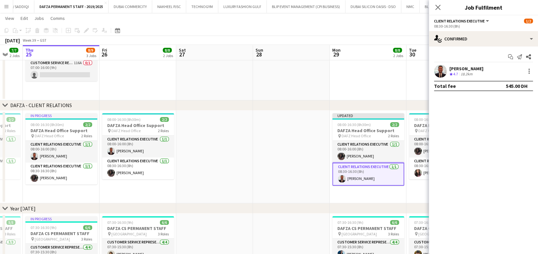
click at [293, 152] on app-date-cell at bounding box center [291, 157] width 77 height 93
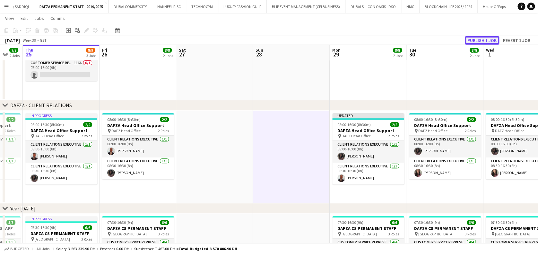
click at [486, 39] on button "Publish 1 job" at bounding box center [482, 40] width 34 height 8
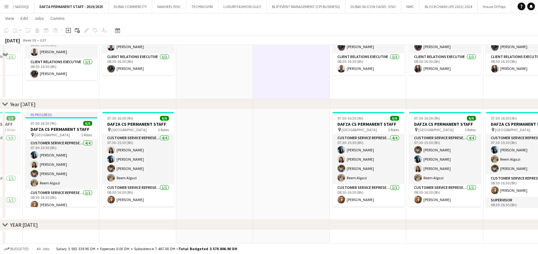
scroll to position [171, 0]
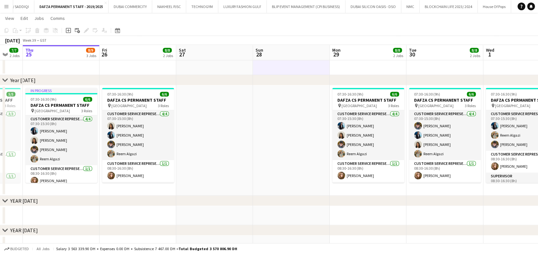
click at [277, 170] on app-date-cell at bounding box center [291, 140] width 77 height 110
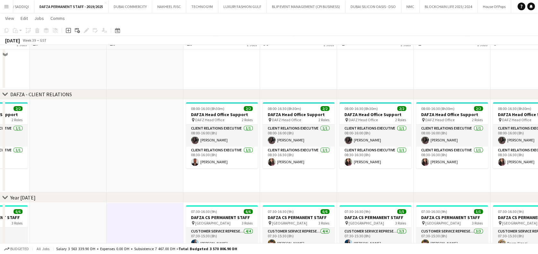
scroll to position [0, 301]
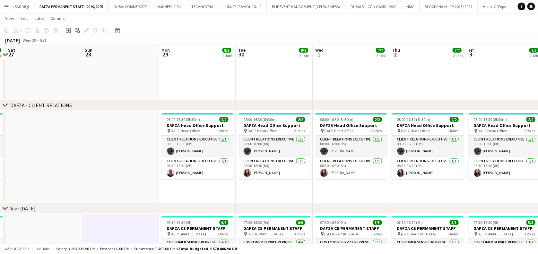
click at [78, 124] on app-calendar-viewport "Tue 23 7/7 2 Jobs Wed 24 7/7 2 Jobs Thu 25 8/9 3 Jobs Fri 26 8/8 2 Jobs Sat 27 …" at bounding box center [269, 241] width 538 height 519
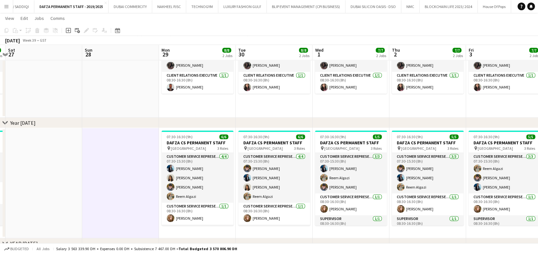
scroll to position [0, 231]
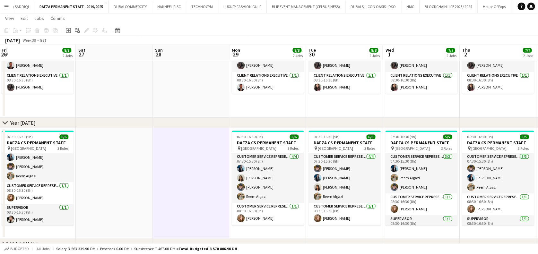
drag, startPoint x: 188, startPoint y: 88, endPoint x: 116, endPoint y: 88, distance: 72.2
click at [116, 88] on app-calendar-viewport "Tue 23 7/7 2 Jobs Wed 24 7/7 2 Jobs Thu 25 8/9 3 Jobs Fri 26 8/8 2 Jobs Sat 27 …" at bounding box center [269, 156] width 538 height 519
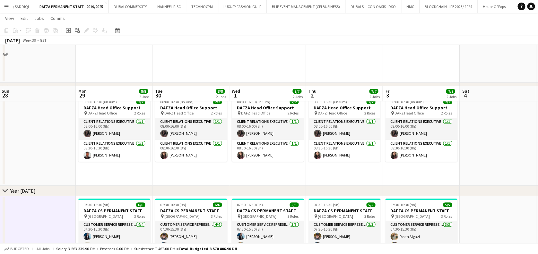
scroll to position [43, 0]
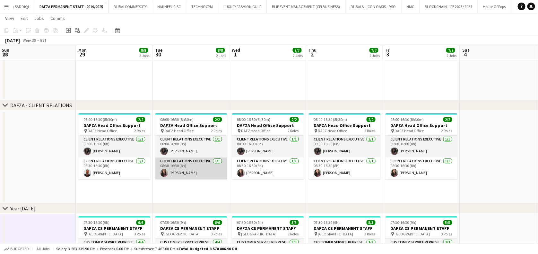
click at [186, 167] on app-card-role "Client Relations Executive [DATE] 08:30-16:30 (8h) [PERSON_NAME]" at bounding box center [191, 169] width 72 height 22
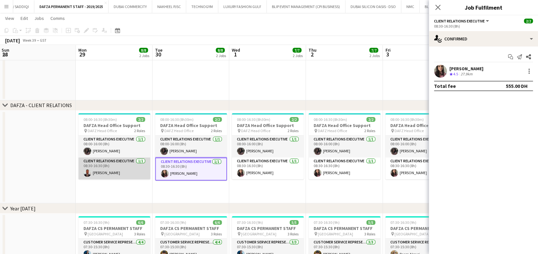
drag, startPoint x: 141, startPoint y: 173, endPoint x: 146, endPoint y: 171, distance: 5.2
click at [141, 173] on app-card-role "Client Relations Executive [DATE] 08:30-16:30 (8h) [PERSON_NAME]" at bounding box center [114, 169] width 72 height 22
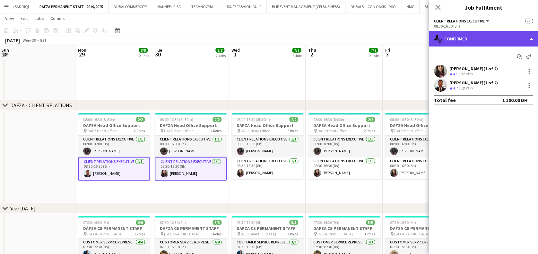
click at [500, 39] on div "single-neutral-actions-check-2 Confirmed" at bounding box center [483, 38] width 109 height 15
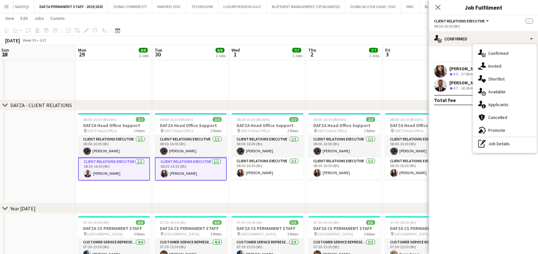
click at [502, 143] on div "pen-write Job Details" at bounding box center [505, 143] width 64 height 13
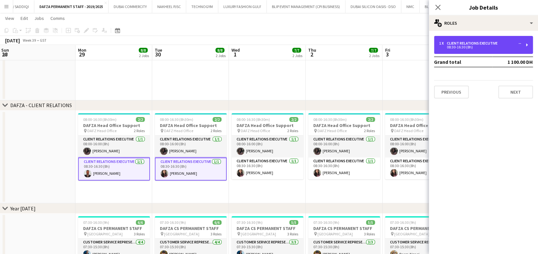
drag, startPoint x: 470, startPoint y: 44, endPoint x: 456, endPoint y: 62, distance: 22.4
click at [470, 44] on div "Client Relations Executive" at bounding box center [473, 43] width 53 height 4
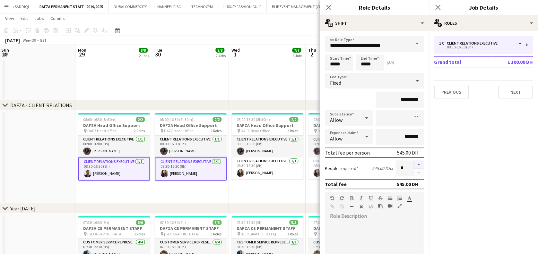
click at [413, 162] on button "button" at bounding box center [418, 165] width 10 height 8
type input "*"
click at [273, 195] on app-date-cell "08:00-16:30 (8h30m) 2/2 DAFZA Head Office Support pin DAFZ Head Office 2 Roles …" at bounding box center [267, 157] width 77 height 93
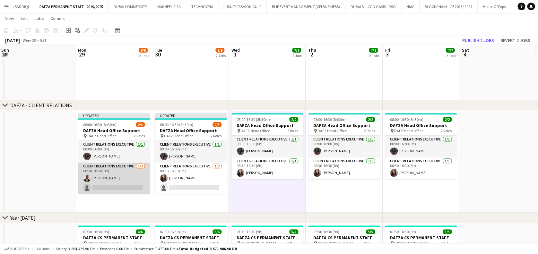
click at [134, 182] on app-card-role "Client Relations Executive [DATE] 08:30-16:30 (8h) [PERSON_NAME] single-neutral…" at bounding box center [114, 178] width 72 height 31
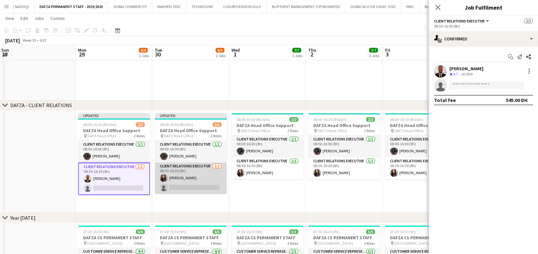
click at [175, 184] on app-card-role "Client Relations Executive [DATE] 08:30-16:30 (8h) [PERSON_NAME] single-neutral…" at bounding box center [191, 178] width 72 height 31
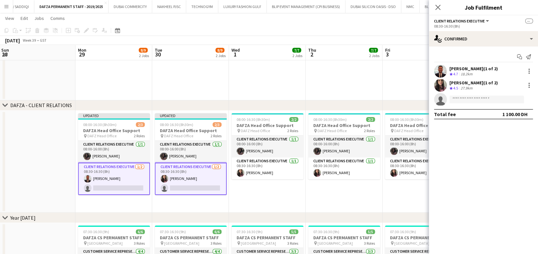
click at [251, 189] on app-date-cell "08:00-16:30 (8h30m) 2/2 DAFZA Head Office Support pin DAFZ Head Office 2 Roles …" at bounding box center [267, 162] width 77 height 102
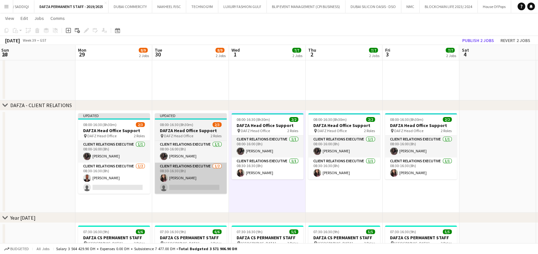
scroll to position [0, 232]
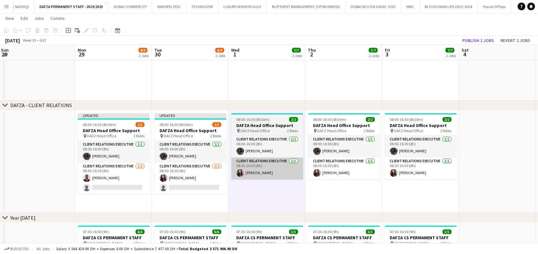
click at [196, 182] on app-card-role "Client Relations Executive [DATE] 08:30-16:30 (8h) [PERSON_NAME] single-neutral…" at bounding box center [190, 178] width 72 height 31
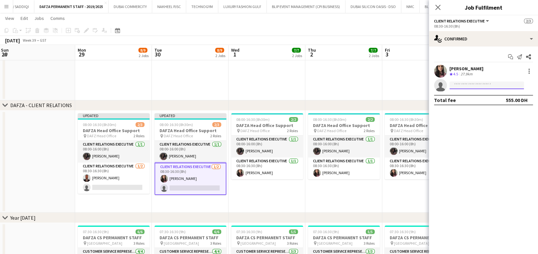
click at [473, 86] on input at bounding box center [486, 86] width 74 height 8
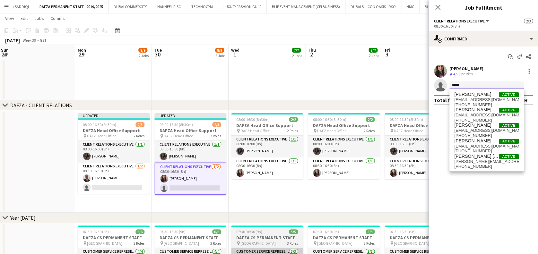
type input "*****"
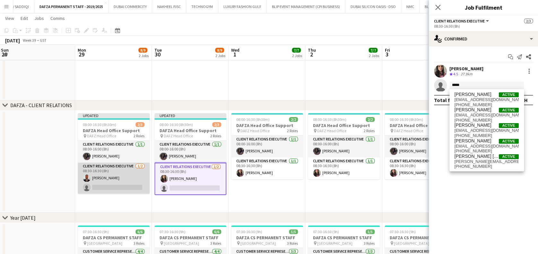
click at [142, 188] on app-card-role "Client Relations Executive [DATE] 08:30-16:30 (8h) [PERSON_NAME] single-neutral…" at bounding box center [114, 178] width 72 height 31
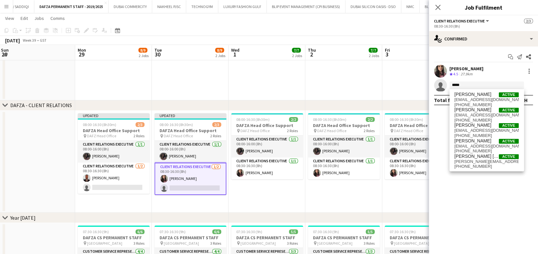
scroll to position [0, 232]
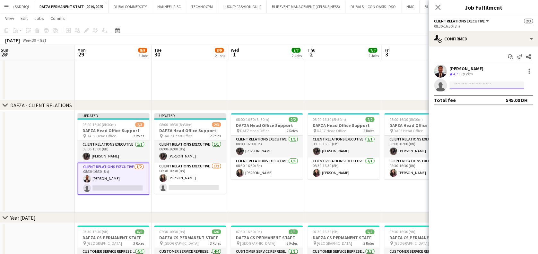
click at [459, 87] on input at bounding box center [486, 86] width 74 height 8
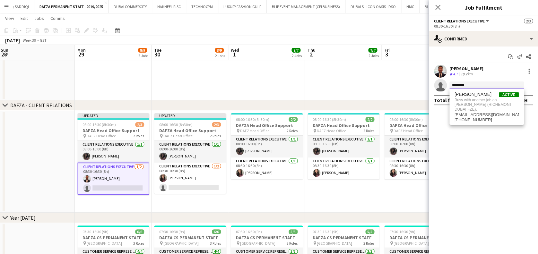
type input "********"
click at [114, 199] on app-date-cell "Updated 08:00-16:30 (8h30m) 2/3 DAFZA Head Office Support pin DAFZ Head Office …" at bounding box center [113, 162] width 77 height 102
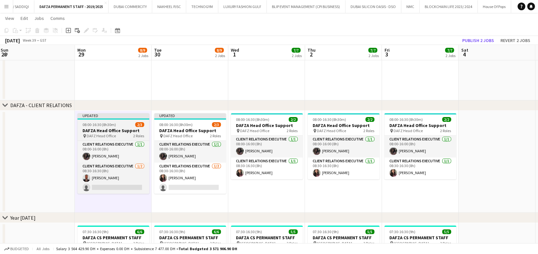
drag, startPoint x: 115, startPoint y: 137, endPoint x: 109, endPoint y: 129, distance: 9.9
click at [115, 137] on div "pin DAFZ Head Office 2 Roles" at bounding box center [113, 136] width 72 height 5
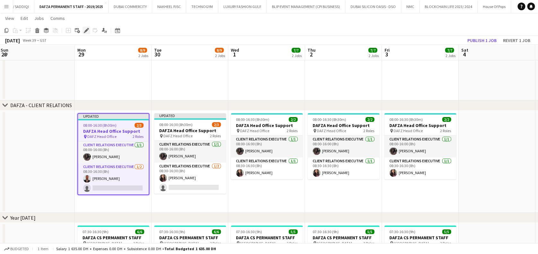
click at [84, 29] on icon "Edit" at bounding box center [86, 30] width 5 height 5
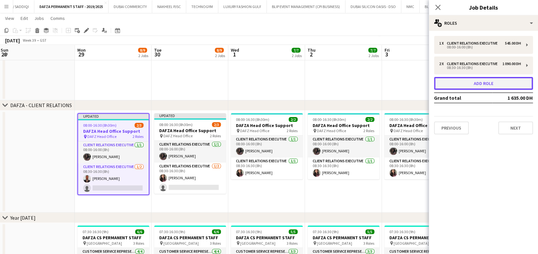
click at [472, 83] on button "Add role" at bounding box center [483, 83] width 99 height 13
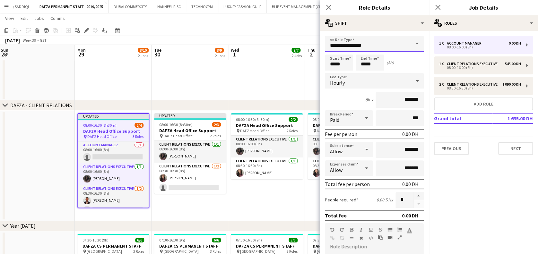
drag, startPoint x: 381, startPoint y: 45, endPoint x: 243, endPoint y: 24, distance: 139.6
click at [249, 38] on body "Menu Boards Boards Boards All jobs Status Workforce Workforce My Workforce Recr…" at bounding box center [269, 243] width 538 height 573
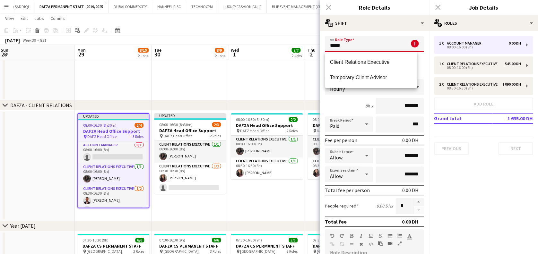
click at [378, 65] on span "Client Relations Executive" at bounding box center [371, 62] width 82 height 6
type input "**********"
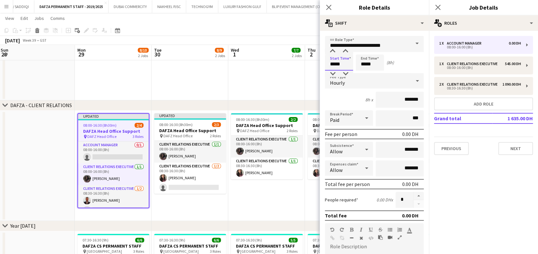
drag, startPoint x: 342, startPoint y: 64, endPoint x: 321, endPoint y: 55, distance: 22.6
click at [324, 63] on form "**********" at bounding box center [374, 219] width 109 height 366
type input "*****"
click at [354, 66] on div "Start Time ***** End Time ***** (8h)" at bounding box center [374, 63] width 99 height 16
type input "*****"
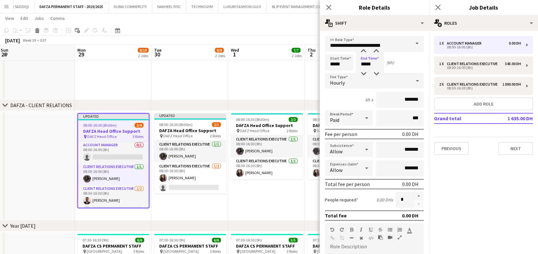
click at [413, 82] on icon at bounding box center [417, 80] width 8 height 13
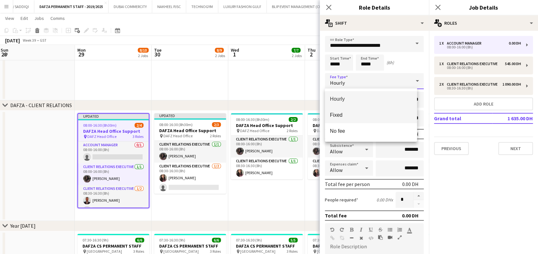
click at [382, 112] on span "Fixed" at bounding box center [371, 115] width 82 height 6
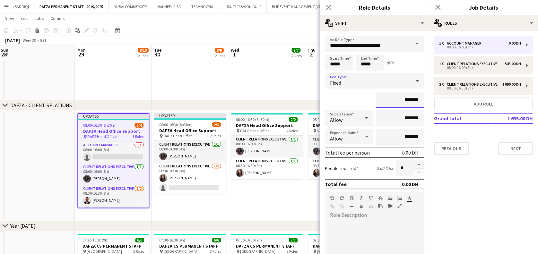
click at [381, 101] on input "*******" at bounding box center [400, 100] width 48 height 16
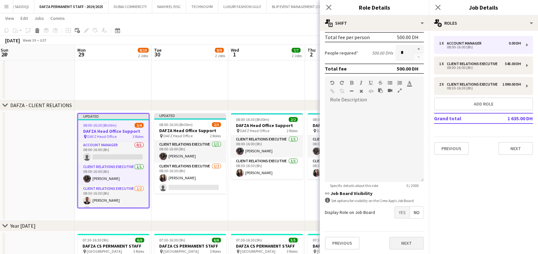
type input "*********"
click at [404, 245] on button "Next" at bounding box center [406, 243] width 35 height 13
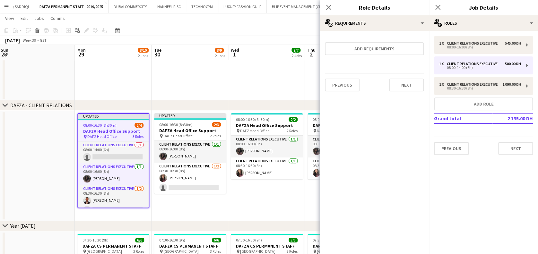
click at [250, 211] on app-date-cell "08:00-16:30 (8h30m) 2/2 DAFZA Head Office Support pin DAFZ Head Office 2 Roles …" at bounding box center [266, 166] width 77 height 110
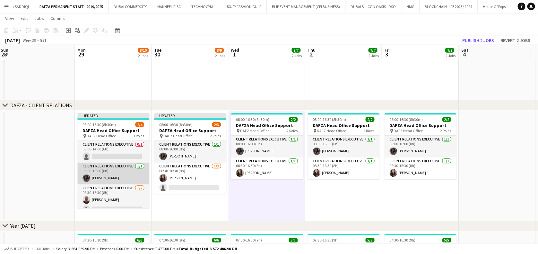
scroll to position [7, 0]
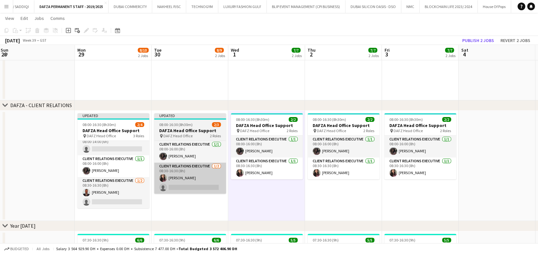
click at [107, 192] on app-card-role "Client Relations Executive [DATE] 08:30-16:30 (8h) [PERSON_NAME] single-neutral…" at bounding box center [113, 192] width 72 height 31
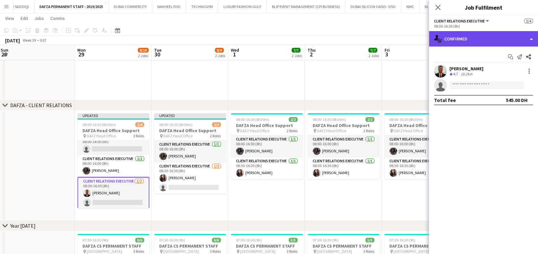
click at [489, 40] on div "single-neutral-actions-check-2 Confirmed" at bounding box center [483, 38] width 109 height 15
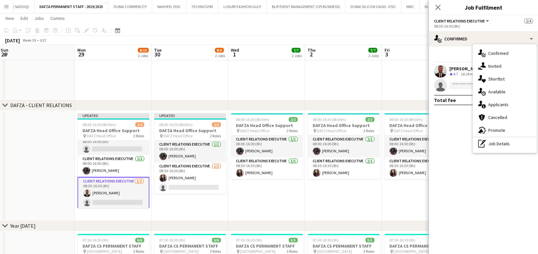
click at [501, 141] on div "pen-write Job Details" at bounding box center [505, 143] width 64 height 13
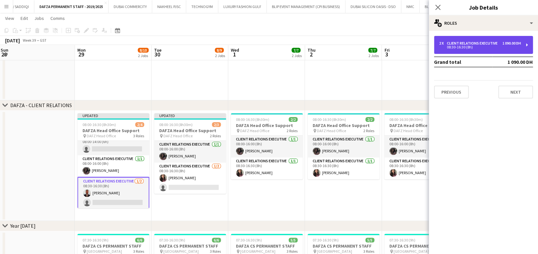
click at [479, 39] on div "2 x Client Relations Executive 1 090.00 DH 08:30-16:30 (8h)" at bounding box center [483, 45] width 99 height 18
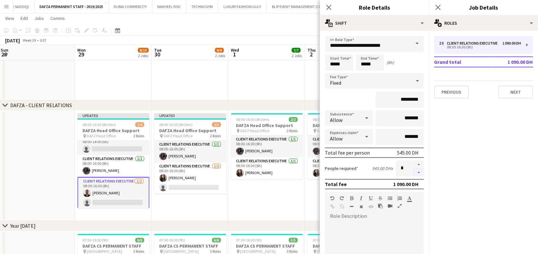
click at [413, 172] on button "button" at bounding box center [418, 173] width 10 height 8
type input "*"
click at [238, 203] on app-date-cell "08:00-16:30 (8h30m) 2/2 DAFZA Head Office Support pin DAFZ Head Office 2 Roles …" at bounding box center [266, 166] width 77 height 110
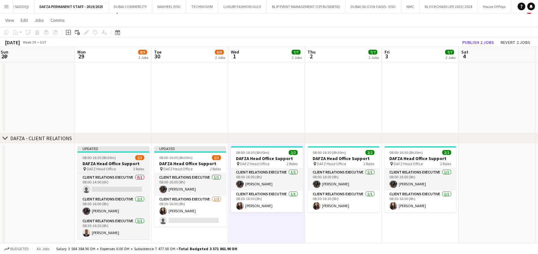
scroll to position [0, 0]
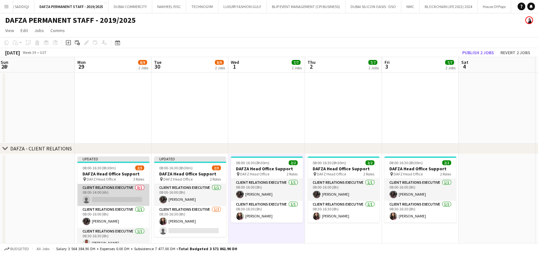
click at [108, 200] on app-card-role "Client Relations Executive 0/1 08:00-14:00 (6h) single-neutral-actions" at bounding box center [113, 195] width 72 height 22
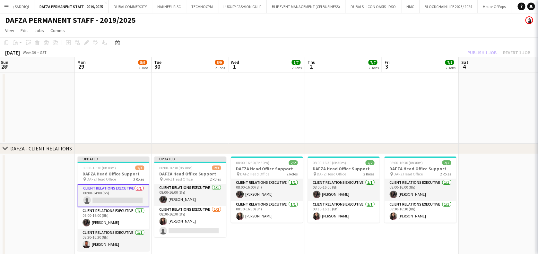
scroll to position [0, 232]
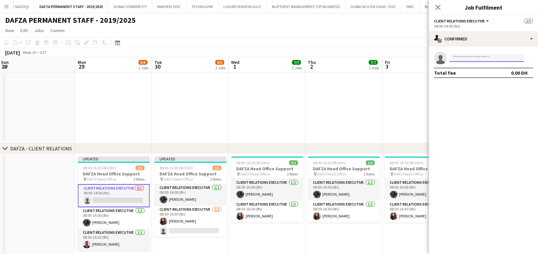
click at [473, 60] on input at bounding box center [486, 58] width 74 height 8
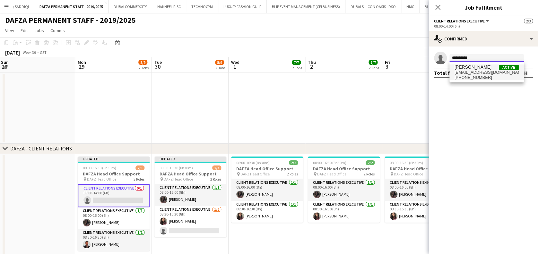
type input "**********"
click at [505, 74] on span "[EMAIL_ADDRESS][DOMAIN_NAME]" at bounding box center [487, 72] width 64 height 5
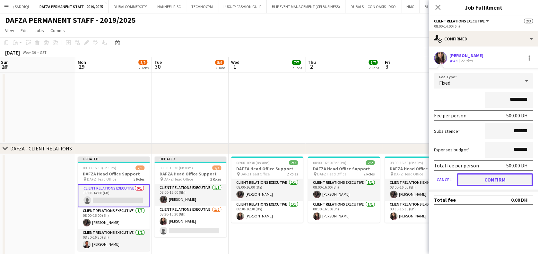
click at [491, 176] on button "Confirm" at bounding box center [495, 179] width 76 height 13
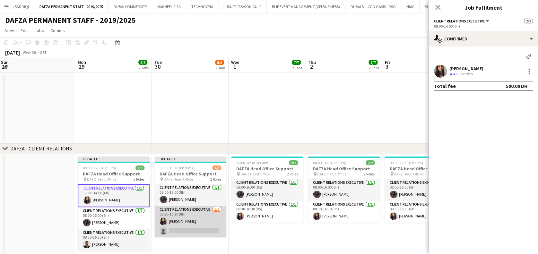
drag, startPoint x: 208, startPoint y: 222, endPoint x: 207, endPoint y: 216, distance: 6.5
click at [208, 222] on app-card-role "Client Relations Executive [DATE] 08:30-16:30 (8h) [PERSON_NAME] single-neutral…" at bounding box center [190, 221] width 72 height 31
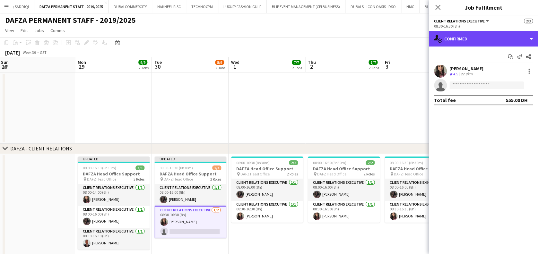
click at [501, 46] on div "single-neutral-actions-check-2 Confirmed" at bounding box center [483, 38] width 109 height 15
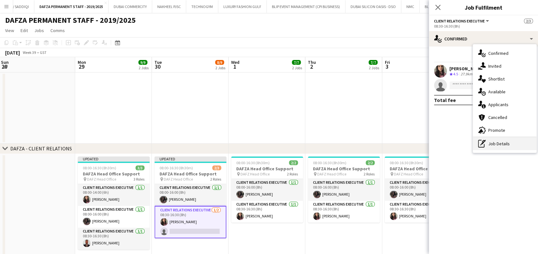
click at [504, 143] on div "pen-write Job Details" at bounding box center [505, 143] width 64 height 13
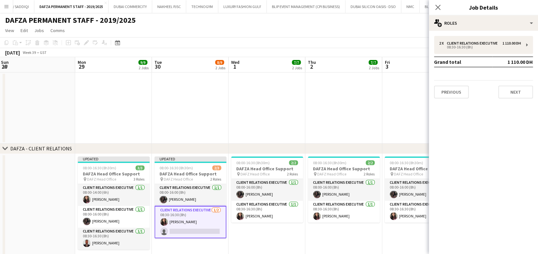
click at [460, 33] on div "2 x Client Relations Executive 1 110.00 DH 08:30-16:30 (8h) Grand total 1 110.0…" at bounding box center [483, 67] width 109 height 73
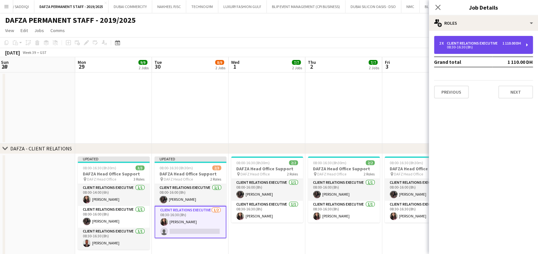
click at [460, 39] on div "2 x Client Relations Executive 1 110.00 DH 08:30-16:30 (8h)" at bounding box center [483, 45] width 99 height 18
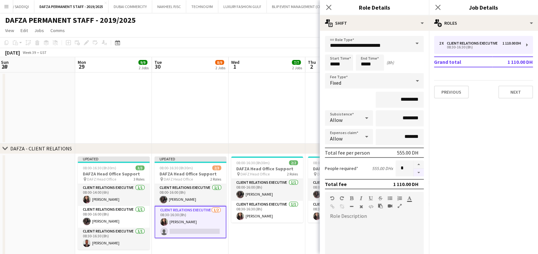
click at [409, 175] on form "**********" at bounding box center [374, 203] width 109 height 335
click at [413, 174] on button "button" at bounding box center [418, 173] width 10 height 8
type input "*"
click at [311, 221] on app-card-role "Client Relations Executive [DATE] 08:30-16:30 (8h) [PERSON_NAME]" at bounding box center [344, 212] width 72 height 22
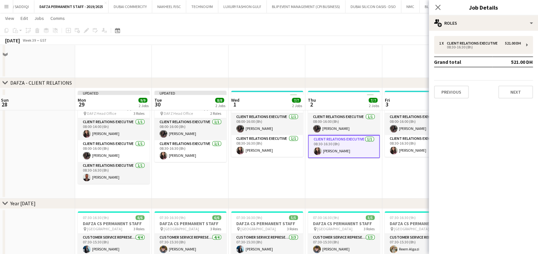
scroll to position [128, 0]
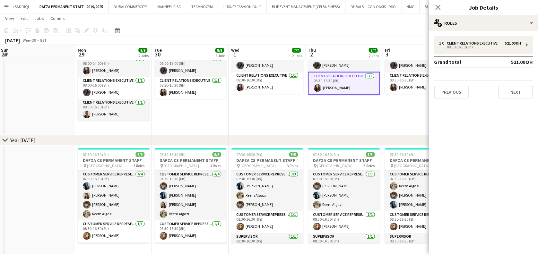
click at [230, 113] on app-date-cell "08:00-16:30 (8h30m) 2/2 DAFZA Head Office Support pin DAFZ Head Office 2 Roles …" at bounding box center [267, 80] width 77 height 110
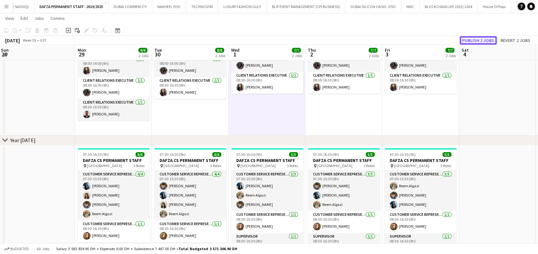
click at [478, 39] on button "Publish 2 jobs" at bounding box center [478, 40] width 37 height 8
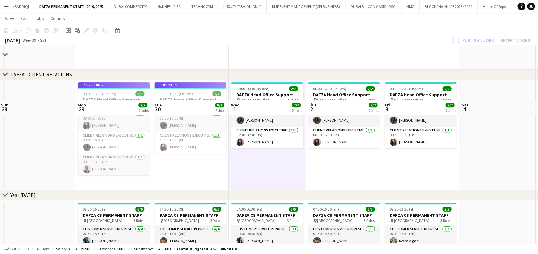
scroll to position [43, 0]
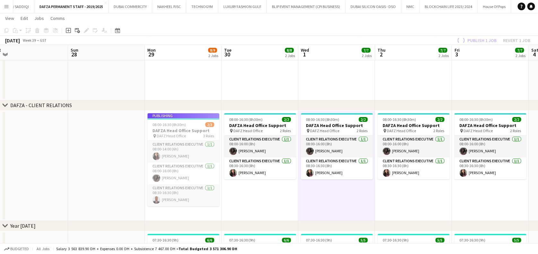
drag, startPoint x: 59, startPoint y: 146, endPoint x: 205, endPoint y: 157, distance: 146.8
click at [207, 156] on app-calendar-viewport "Thu 25 8/9 3 Jobs Fri 26 8/8 2 Jobs Sat 27 Sun 28 Mon 29 8/9 2 Jobs Tue 30 8/8 …" at bounding box center [269, 250] width 538 height 537
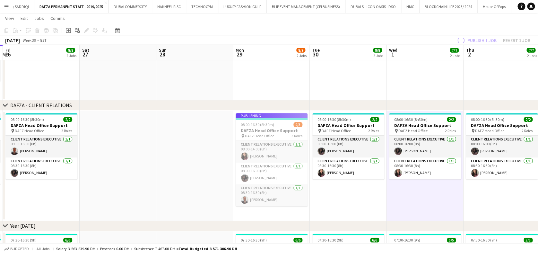
drag, startPoint x: 225, startPoint y: 164, endPoint x: 230, endPoint y: 164, distance: 4.2
click at [230, 164] on app-calendar-viewport "Wed 24 7/7 2 Jobs Thu 25 8/9 3 Jobs Fri 26 8/8 2 Jobs Sat 27 Sun 28 Mon 29 8/9 …" at bounding box center [269, 250] width 538 height 537
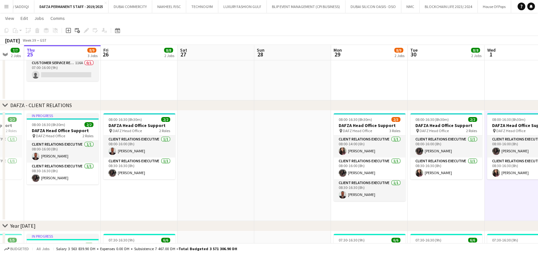
click at [222, 175] on app-date-cell at bounding box center [216, 166] width 77 height 110
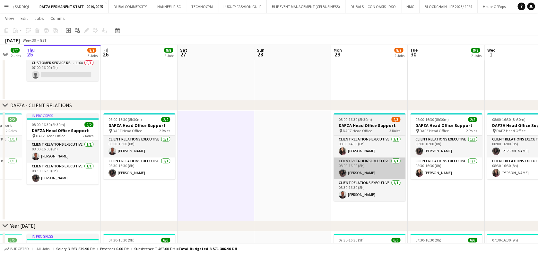
scroll to position [0, 322]
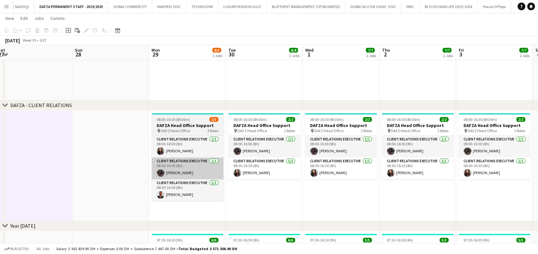
drag, startPoint x: 309, startPoint y: 161, endPoint x: 206, endPoint y: 162, distance: 102.7
click at [175, 161] on app-calendar-viewport "Tue 23 7/7 2 Jobs Wed 24 7/7 2 Jobs Thu 25 8/9 3 Jobs Fri 26 8/8 2 Jobs Sat 27 …" at bounding box center [269, 250] width 538 height 537
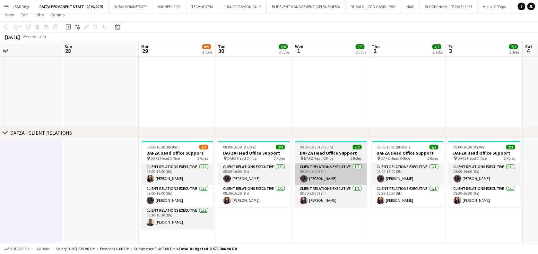
scroll to position [0, 0]
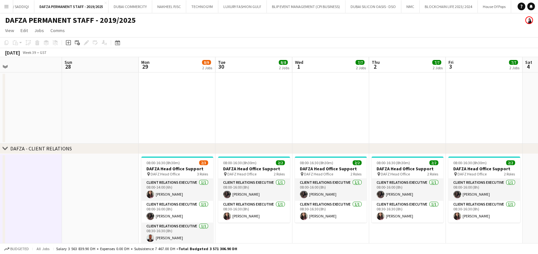
drag, startPoint x: 120, startPoint y: 105, endPoint x: 416, endPoint y: 105, distance: 296.0
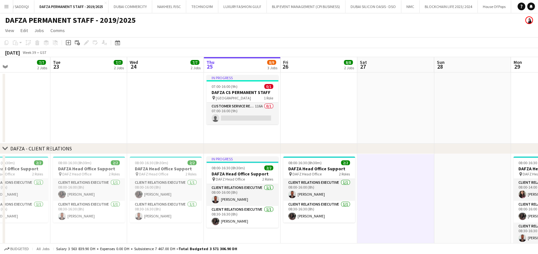
drag, startPoint x: 319, startPoint y: 106, endPoint x: 324, endPoint y: 106, distance: 4.9
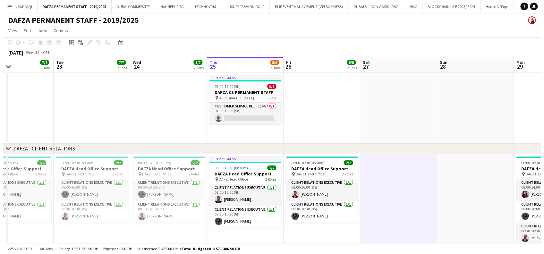
scroll to position [0, 149]
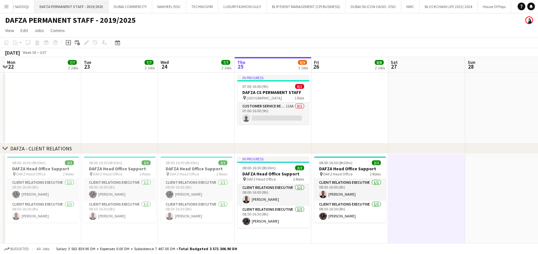
click at [34, 8] on button "DAFZA PERMANENT STAFF - 2019/2025 Close" at bounding box center [71, 6] width 74 height 13
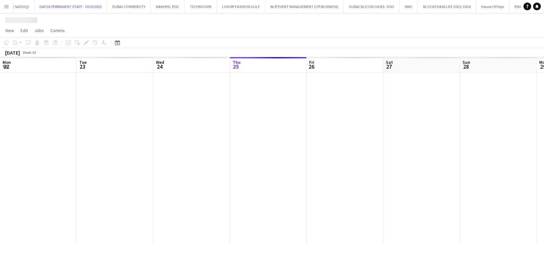
scroll to position [0, 153]
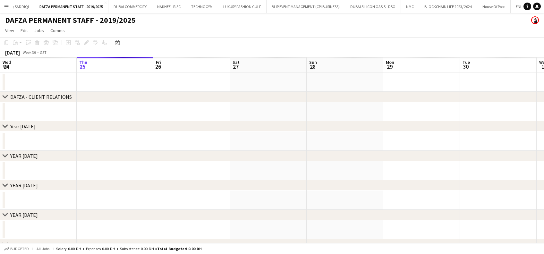
click at [5, 3] on button "Menu" at bounding box center [6, 6] width 13 height 13
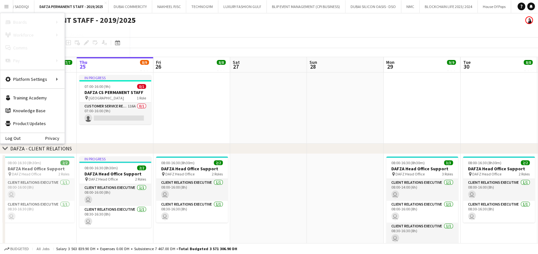
click at [91, 22] on link "Boards" at bounding box center [97, 22] width 64 height 13
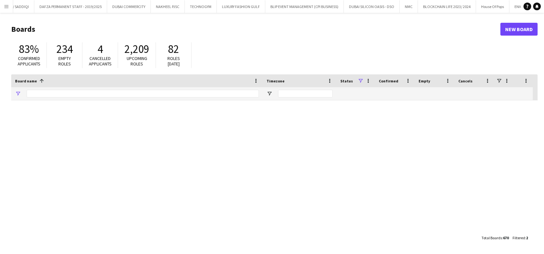
type input "*****"
drag, startPoint x: 45, startPoint y: 90, endPoint x: 26, endPoint y: 91, distance: 19.0
click at [27, 91] on input "*****" at bounding box center [143, 94] width 232 height 8
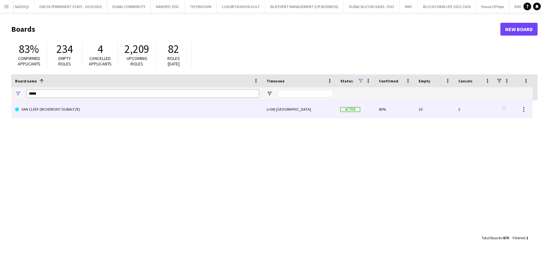
type input "*****"
click at [59, 112] on link "VAN CLEEF (RICHEMONT DUBAI FZE)" at bounding box center [137, 109] width 244 height 18
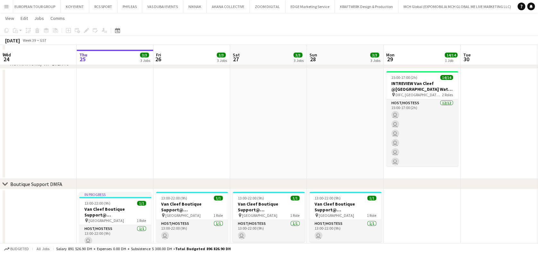
scroll to position [43, 0]
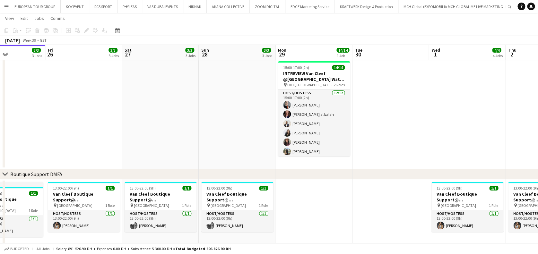
drag, startPoint x: 231, startPoint y: 132, endPoint x: 159, endPoint y: 134, distance: 72.6
click at [159, 134] on app-calendar-viewport "Mon 22 2/2 1 Job Tue 23 Wed 24 Thu 25 3/3 3 Jobs Fri 26 3/3 3 Jobs Sat 27 3/3 3…" at bounding box center [269, 258] width 538 height 553
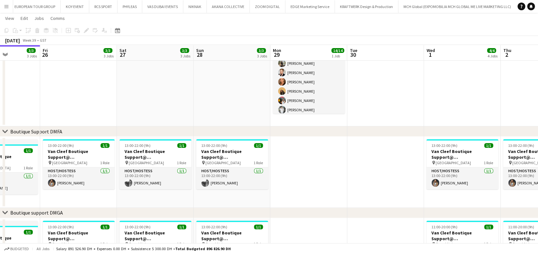
scroll to position [0, 0]
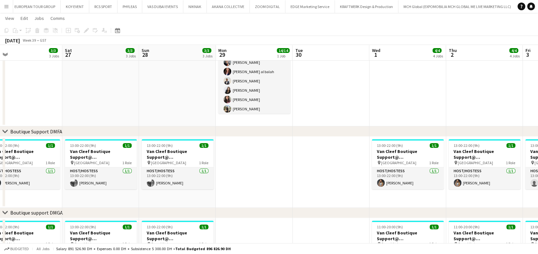
click at [256, 159] on app-calendar-viewport "Mon 22 2/2 1 Job Tue 23 Wed 24 Thu 25 3/3 3 Jobs Fri 26 3/3 3 Jobs Sat 27 3/3 3…" at bounding box center [269, 216] width 538 height 553
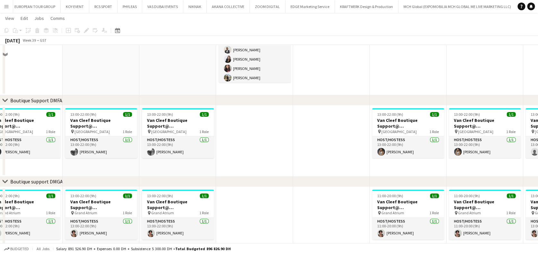
scroll to position [128, 0]
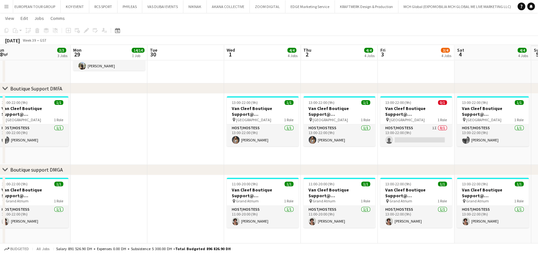
drag, startPoint x: 244, startPoint y: 138, endPoint x: 156, endPoint y: 139, distance: 87.3
click at [156, 139] on app-calendar-viewport "Thu 25 3/3 3 Jobs Fri 26 3/3 3 Jobs Sat 27 3/3 3 Jobs Sun 28 3/3 3 Jobs Mon 29 …" at bounding box center [269, 173] width 538 height 553
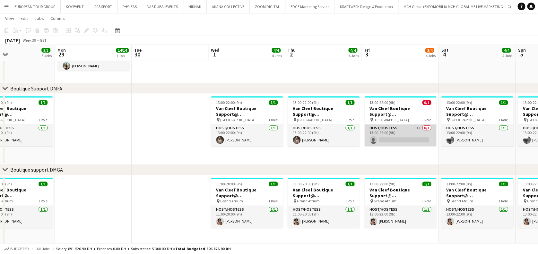
click at [417, 134] on app-card-role "Host/Hostess 1I 0/1 13:00-22:00 (9h) single-neutral-actions" at bounding box center [400, 136] width 72 height 22
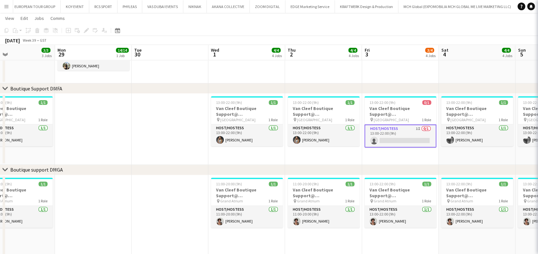
scroll to position [0, 218]
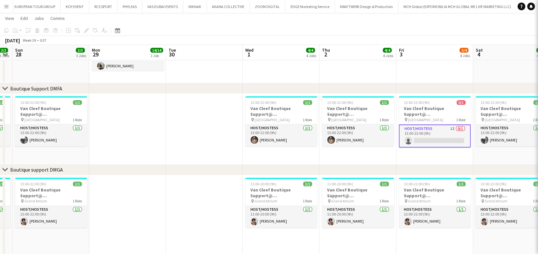
drag, startPoint x: 384, startPoint y: 138, endPoint x: 271, endPoint y: 154, distance: 113.8
click at [271, 154] on app-calendar-viewport "Thu 25 3/3 3 Jobs Fri 26 3/3 3 Jobs Sat 27 3/3 3 Jobs Sun 28 3/3 3 Jobs Mon 29 …" at bounding box center [269, 173] width 538 height 553
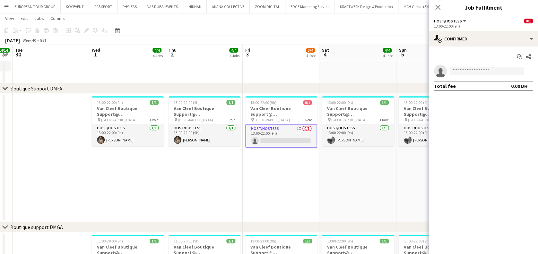
click at [324, 165] on app-date-cell "13:00-22:00 (9h) 1/1 Van Cleef Boutique Support@ [GEOGRAPHIC_DATA] pin [GEOGRAP…" at bounding box center [357, 158] width 77 height 128
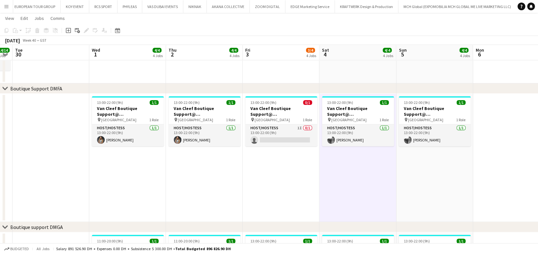
click at [296, 164] on app-date-cell "13:00-22:00 (9h) 0/1 Van Cleef Boutique Support@ [GEOGRAPHIC_DATA] pin [GEOGRAP…" at bounding box center [281, 158] width 77 height 128
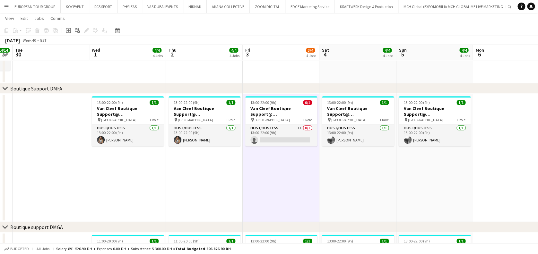
click at [286, 145] on app-card-role "Host/Hostess 1I 0/1 13:00-22:00 (9h) single-neutral-actions" at bounding box center [281, 136] width 72 height 22
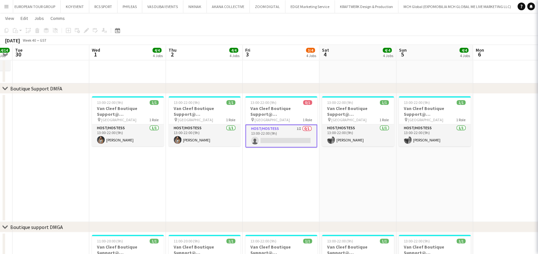
drag, startPoint x: 333, startPoint y: 170, endPoint x: 344, endPoint y: 170, distance: 11.6
click at [345, 170] on app-calendar-viewport "Sat 27 3/3 3 Jobs Sun 28 3/3 3 Jobs Mon 29 14/14 1 Job Tue 30 Wed 1 4/4 4 Jobs …" at bounding box center [269, 202] width 538 height 611
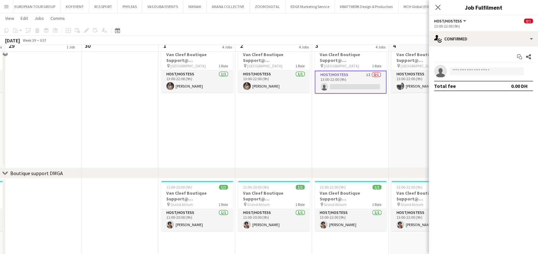
scroll to position [171, 0]
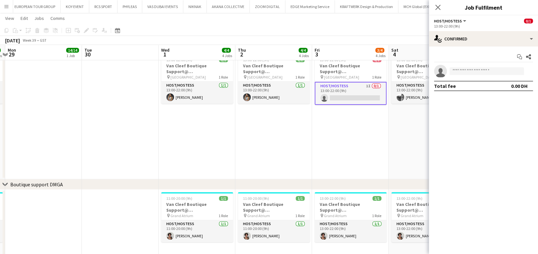
click at [346, 155] on app-calendar-viewport "Sat 27 3/3 3 Jobs Sun 28 3/3 3 Jobs Mon 29 14/14 1 Job Tue 30 Wed 1 4/4 4 Jobs …" at bounding box center [269, 159] width 538 height 611
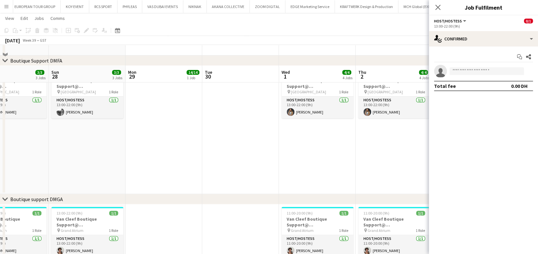
scroll to position [128, 0]
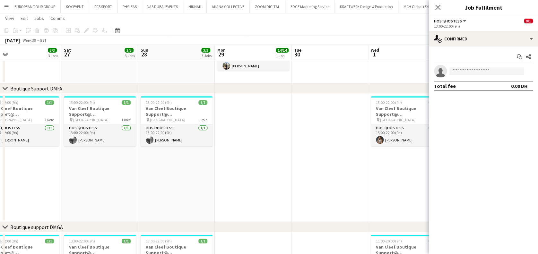
click at [233, 172] on app-calendar-viewport "Wed 24 Thu 25 3/3 3 Jobs Fri 26 3/3 3 Jobs Sat 27 3/3 3 Jobs Sun 28 3/3 3 Jobs …" at bounding box center [269, 202] width 538 height 611
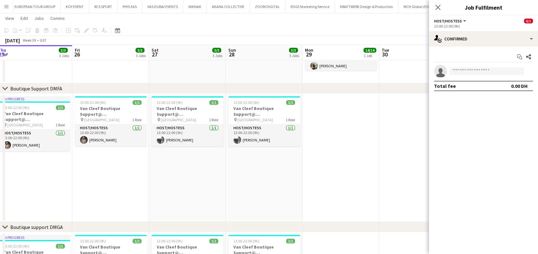
drag, startPoint x: 133, startPoint y: 172, endPoint x: 219, endPoint y: 172, distance: 85.4
click at [219, 172] on app-calendar-viewport "Tue 23 Wed 24 Thu 25 3/3 3 Jobs Fri 26 3/3 3 Jobs Sat 27 3/3 3 Jobs Sun 28 3/3 …" at bounding box center [269, 202] width 538 height 611
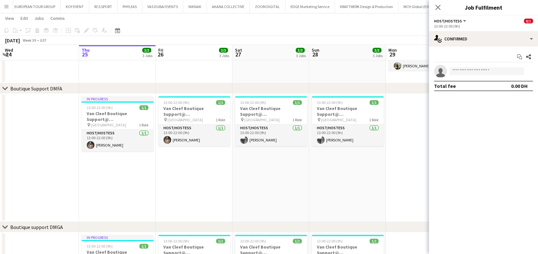
drag, startPoint x: 230, startPoint y: 168, endPoint x: 239, endPoint y: 168, distance: 8.0
click at [239, 168] on app-calendar-viewport "Mon 22 2/2 1 Job Tue 23 Wed 24 Thu 25 3/3 3 Jobs Fri 26 3/3 3 Jobs Sat 27 3/3 3…" at bounding box center [269, 202] width 538 height 611
click at [68, 167] on app-calendar-viewport "Mon 22 2/2 1 Job Tue 23 Wed 24 Thu 25 3/3 3 Jobs Fri 26 3/3 3 Jobs Sat 27 3/3 3…" at bounding box center [269, 202] width 538 height 611
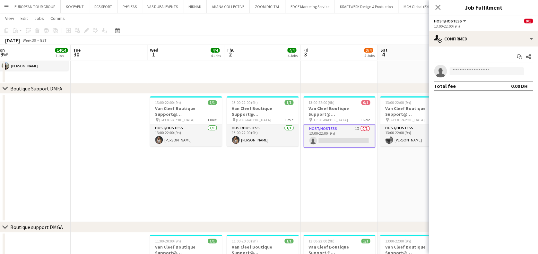
scroll to position [0, 232]
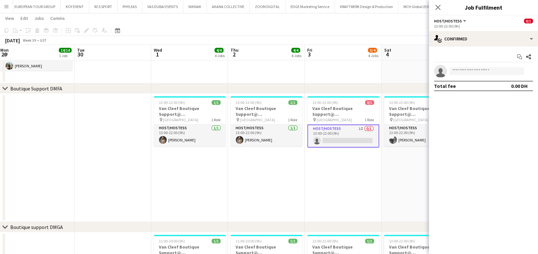
drag, startPoint x: 75, startPoint y: 170, endPoint x: 57, endPoint y: 167, distance: 18.5
click at [57, 167] on app-calendar-viewport "Fri 26 3/3 3 Jobs Sat 27 3/3 3 Jobs Sun 28 3/3 3 Jobs Mon 29 14/14 1 Job Tue 30…" at bounding box center [269, 202] width 538 height 611
drag, startPoint x: 132, startPoint y: 157, endPoint x: 286, endPoint y: 158, distance: 153.8
click at [277, 158] on app-calendar-viewport "Fri 26 3/3 3 Jobs Sat 27 3/3 3 Jobs Sun 28 3/3 3 Jobs Mon 29 14/14 1 Job Tue 30…" at bounding box center [269, 202] width 538 height 611
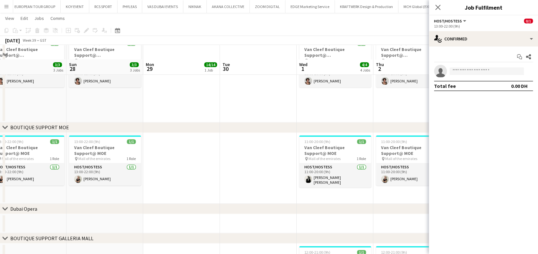
scroll to position [342, 0]
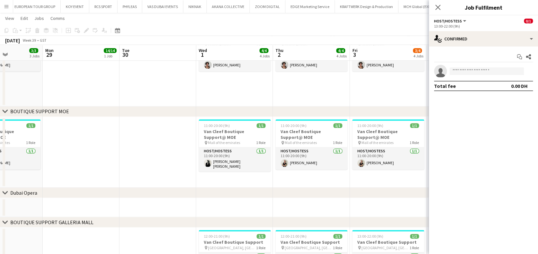
drag, startPoint x: 270, startPoint y: 166, endPoint x: 187, endPoint y: 164, distance: 83.8
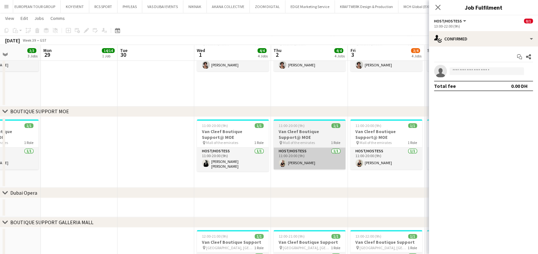
scroll to position [0, 235]
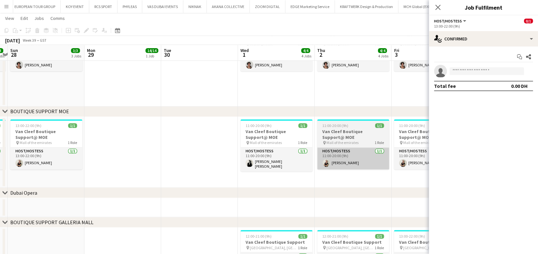
drag, startPoint x: 221, startPoint y: 161, endPoint x: 166, endPoint y: 159, distance: 54.9
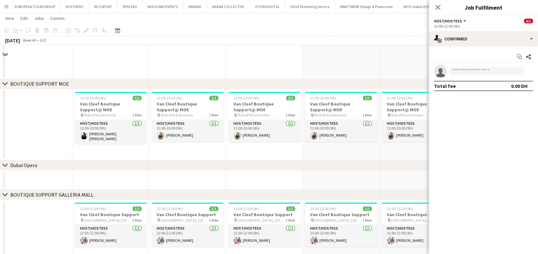
scroll to position [392, 0]
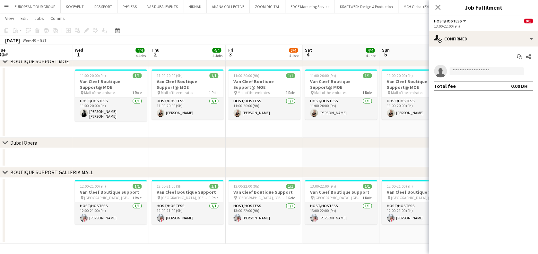
click at [223, 135] on app-date-cell "11:00-20:00 (9h) 1/1 Van Cleef Boutique Support@ MOE pin Mall of the emirates 1…" at bounding box center [187, 102] width 77 height 71
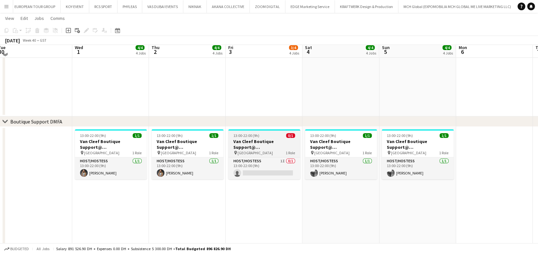
scroll to position [92, 0]
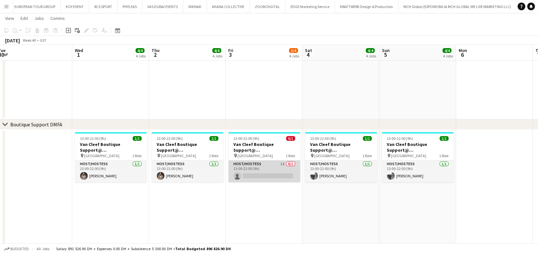
click at [264, 167] on app-card-role "Host/Hostess 1I 0/1 13:00-22:00 (9h) single-neutral-actions" at bounding box center [264, 172] width 72 height 22
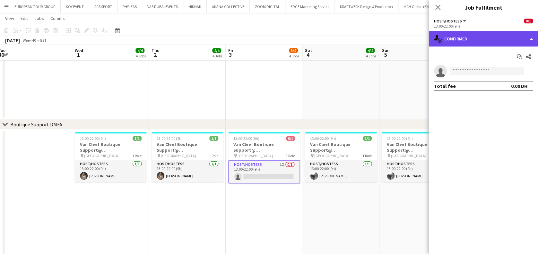
click at [513, 38] on div "single-neutral-actions-check-2 Confirmed" at bounding box center [483, 38] width 109 height 15
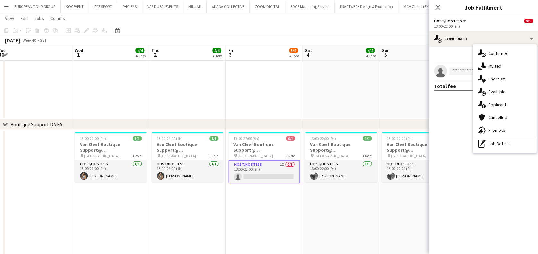
click at [311, 198] on app-date-cell "13:00-22:00 (9h) 1/1 Van Cleef Boutique Support@ [GEOGRAPHIC_DATA] pin [GEOGRAP…" at bounding box center [340, 194] width 77 height 128
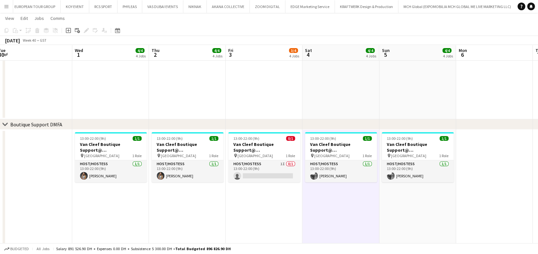
drag, startPoint x: 292, startPoint y: 201, endPoint x: 361, endPoint y: 201, distance: 68.7
click at [361, 201] on app-calendar-viewport "Sat 27 3/3 3 Jobs Sun 28 3/3 3 Jobs Mon 29 14/14 1 Job Tue 30 Wed 1 4/4 4 Jobs …" at bounding box center [269, 238] width 538 height 611
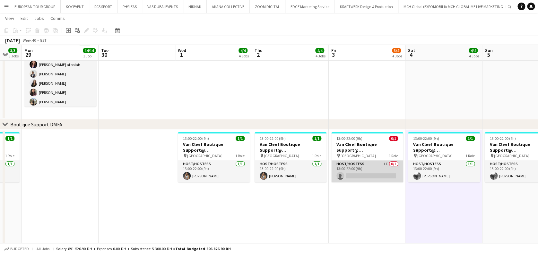
click at [345, 178] on app-card-role "Host/Hostess 1I 0/1 13:00-22:00 (9h) single-neutral-actions" at bounding box center [367, 172] width 72 height 22
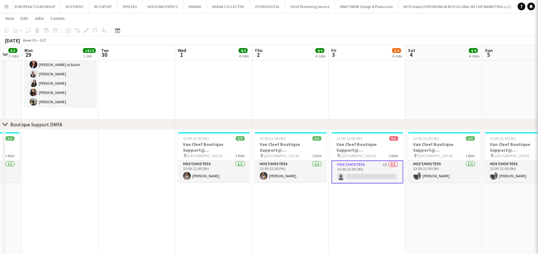
drag, startPoint x: 275, startPoint y: 233, endPoint x: 218, endPoint y: 228, distance: 57.4
click at [319, 230] on app-calendar-viewport "Sat 27 3/3 3 Jobs Sun 28 3/3 3 Jobs Mon 29 14/14 1 Job Tue 30 Wed 1 4/4 4 Jobs …" at bounding box center [269, 238] width 538 height 611
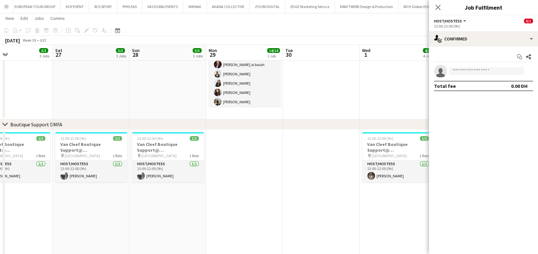
drag, startPoint x: 222, startPoint y: 229, endPoint x: 330, endPoint y: 228, distance: 108.2
click at [344, 229] on app-calendar-viewport "Wed 24 Thu 25 3/3 3 Jobs Fri 26 3/3 3 Jobs Sat 27 3/3 3 Jobs Sun 28 3/3 3 Jobs …" at bounding box center [269, 238] width 538 height 611
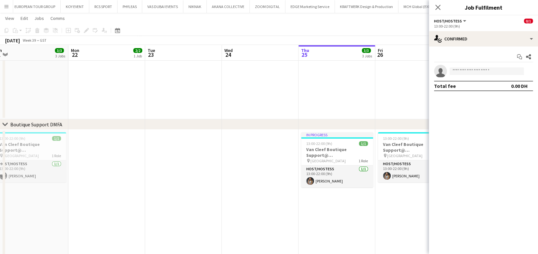
drag, startPoint x: 268, startPoint y: 215, endPoint x: 298, endPoint y: 214, distance: 30.2
click at [368, 215] on app-calendar-viewport "Fri 19 Sat 20 Sun 21 3/3 3 Jobs Mon 22 2/2 1 Job Tue 23 Wed 24 Thu 25 3/3 3 Job…" at bounding box center [269, 238] width 538 height 611
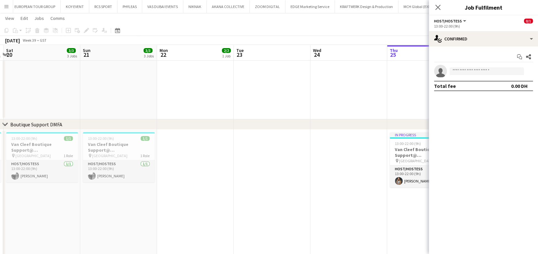
drag, startPoint x: 177, startPoint y: 176, endPoint x: 229, endPoint y: 177, distance: 51.7
click at [228, 176] on app-calendar-viewport "Thu 18 Fri 19 3/3 3 Jobs Sat 20 3/3 3 Jobs Sun 21 3/3 3 Jobs Mon 22 2/2 1 Job T…" at bounding box center [269, 238] width 538 height 611
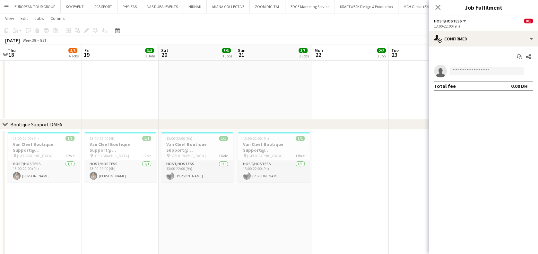
click at [290, 183] on app-calendar-viewport "Tue 16 Wed 17 Thu 18 5/6 4 Jobs Fri 19 3/3 3 Jobs Sat 20 3/3 3 Jobs Sun 21 3/3 …" at bounding box center [269, 257] width 538 height 649
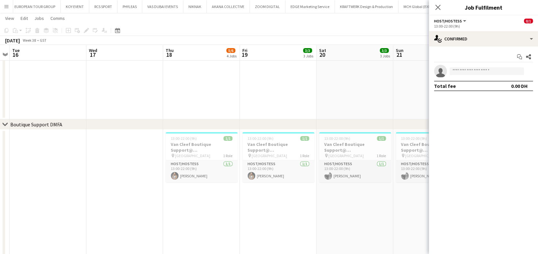
drag, startPoint x: 304, startPoint y: 193, endPoint x: 347, endPoint y: 191, distance: 42.7
click at [347, 191] on app-calendar-viewport "Sun 14 3/3 3 Jobs Mon 15 Tue 16 Wed 17 Thu 18 5/6 4 Jobs Fri 19 3/3 3 Jobs Sat …" at bounding box center [269, 257] width 538 height 649
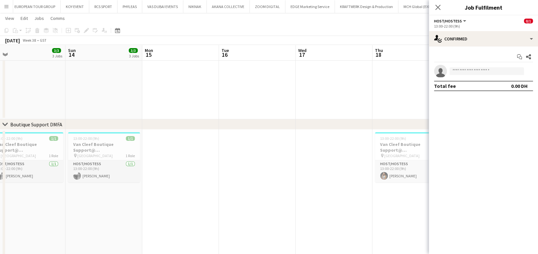
drag, startPoint x: 154, startPoint y: 201, endPoint x: 283, endPoint y: 193, distance: 129.0
click at [300, 190] on app-calendar-viewport "Thu 11 3/3 3 Jobs Fri 12 3/3 3 Jobs Sat 13 3/3 3 Jobs Sun 14 3/3 3 Jobs Mon 15 …" at bounding box center [269, 257] width 538 height 649
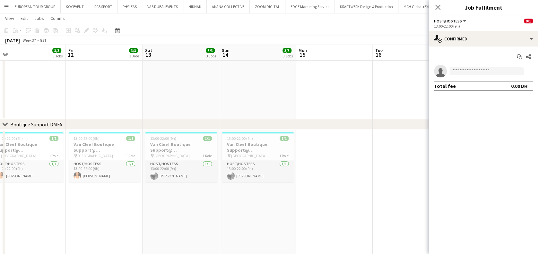
drag, startPoint x: 209, startPoint y: 200, endPoint x: 333, endPoint y: 198, distance: 124.6
click at [337, 197] on app-calendar-viewport "Tue 9 Wed 10 Thu 11 3/3 3 Jobs Fri 12 3/3 3 Jobs Sat 13 3/3 3 Jobs Sun 14 3/3 3…" at bounding box center [269, 257] width 538 height 649
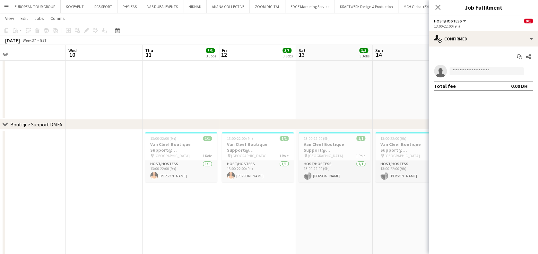
scroll to position [0, 160]
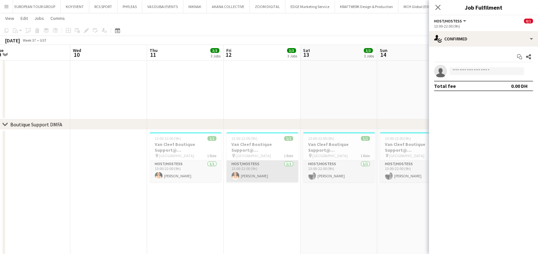
click at [244, 175] on app-card-role "Host/Hostess [DATE] 13:00-22:00 (9h) [PERSON_NAME]" at bounding box center [262, 172] width 72 height 22
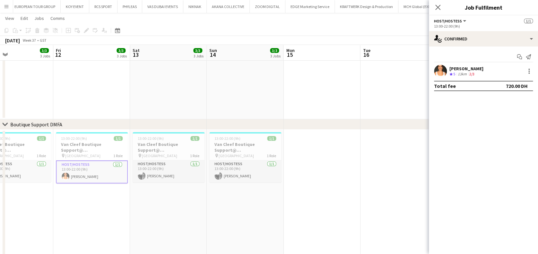
drag, startPoint x: 267, startPoint y: 195, endPoint x: 141, endPoint y: 194, distance: 126.5
click at [134, 195] on app-calendar-viewport "Sun 7 3/3 3 Jobs Mon 8 Tue 9 Wed 10 Thu 11 3/3 3 Jobs Fri 12 3/3 3 Jobs Sat 13 …" at bounding box center [269, 257] width 538 height 649
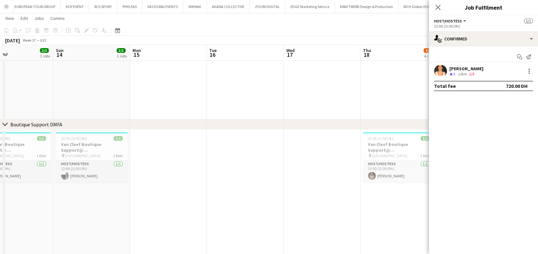
scroll to position [0, 178]
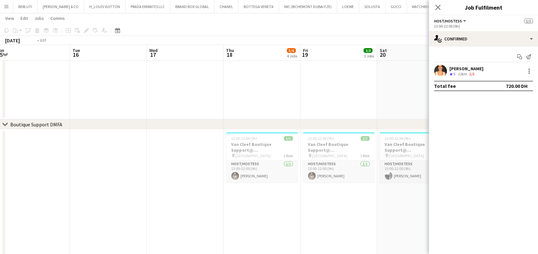
click at [81, 208] on app-calendar-viewport "Thu 11 3/3 3 Jobs Fri 12 3/3 3 Jobs Sat 13 3/3 3 Jobs Sun 14 3/3 3 Jobs Mon 15 …" at bounding box center [269, 257] width 538 height 649
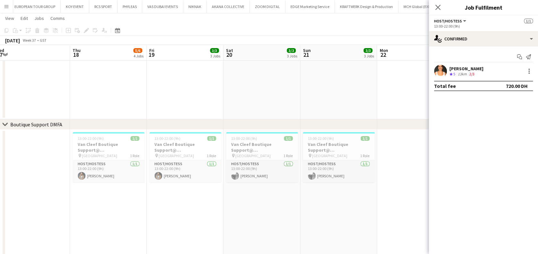
click at [68, 198] on app-calendar-viewport "Sat 13 3/3 3 Jobs Sun 14 3/3 3 Jobs Mon 15 Tue 16 Wed 17 Thu 18 5/6 4 Jobs Fri …" at bounding box center [269, 257] width 538 height 649
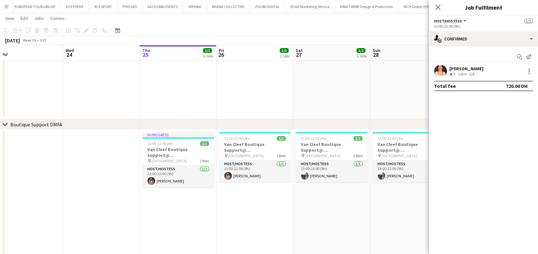
click at [8, 196] on app-calendar-viewport "Sat 20 3/3 3 Jobs Sun 21 3/3 3 Jobs Mon 22 2/2 1 Job Tue 23 Wed 24 Thu 25 3/3 3…" at bounding box center [269, 257] width 538 height 649
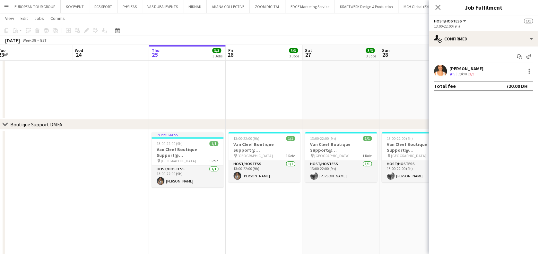
drag, startPoint x: 138, startPoint y: 204, endPoint x: 183, endPoint y: 196, distance: 45.3
click at [127, 204] on app-calendar-viewport "Sat 20 3/3 3 Jobs Sun 21 3/3 3 Jobs Mon 22 2/2 1 Job Tue 23 Wed 24 Thu 25 3/3 3…" at bounding box center [269, 257] width 538 height 649
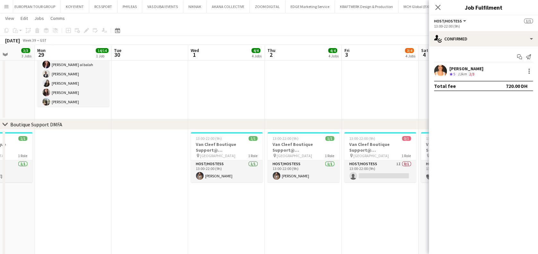
drag, startPoint x: 304, startPoint y: 204, endPoint x: 113, endPoint y: 212, distance: 190.8
click at [113, 212] on app-calendar-viewport "Thu 25 3/3 3 Jobs Fri 26 3/3 3 Jobs Sat 27 3/3 3 Jobs Sun 28 3/3 3 Jobs Mon 29 …" at bounding box center [269, 257] width 538 height 649
drag, startPoint x: 149, startPoint y: 216, endPoint x: 214, endPoint y: 192, distance: 69.7
click at [142, 216] on app-calendar-viewport "Thu 25 3/3 3 Jobs Fri 26 3/3 3 Jobs Sat 27 3/3 3 Jobs Sun 28 3/3 3 Jobs Mon 29 …" at bounding box center [269, 257] width 538 height 649
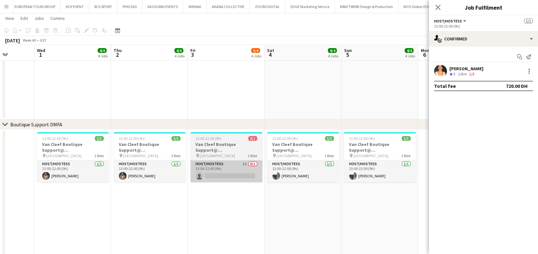
click at [230, 170] on app-card-role "Host/Hostess 1I 0/1 13:00-22:00 (9h) single-neutral-actions" at bounding box center [226, 172] width 72 height 22
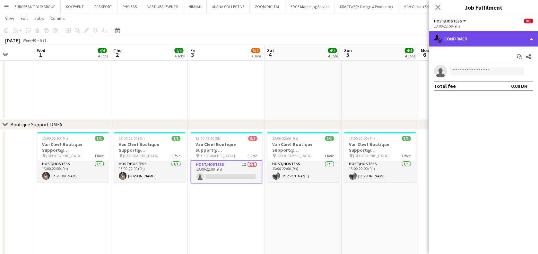
click at [499, 33] on div "single-neutral-actions-check-2 Confirmed" at bounding box center [483, 38] width 109 height 15
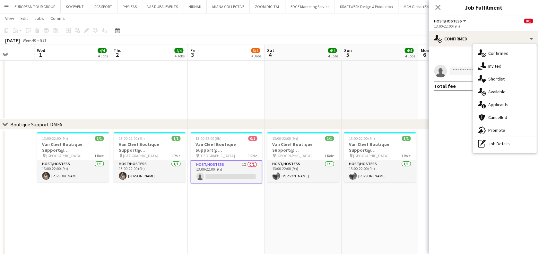
click at [238, 221] on app-date-cell "13:00-22:00 (9h) 0/1 Van Cleef Boutique Support@ [GEOGRAPHIC_DATA] pin [GEOGRAP…" at bounding box center [226, 194] width 77 height 128
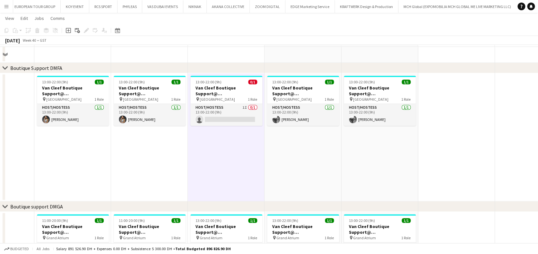
scroll to position [135, 0]
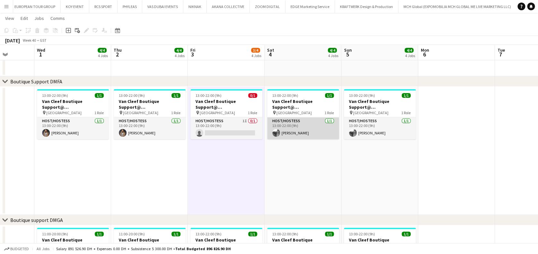
click at [275, 128] on app-card-role "Host/Hostess [DATE] 13:00-22:00 (9h) [PERSON_NAME]" at bounding box center [303, 128] width 72 height 22
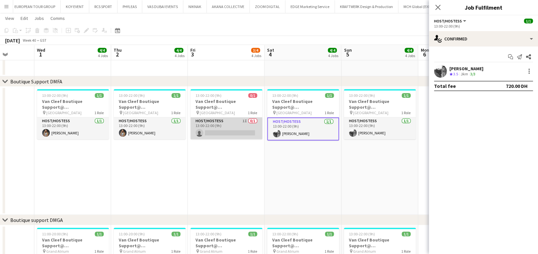
click at [215, 126] on app-card-role "Host/Hostess 1I 0/1 13:00-22:00 (9h) single-neutral-actions" at bounding box center [226, 128] width 72 height 22
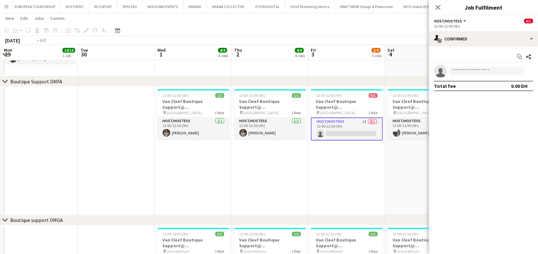
drag, startPoint x: 198, startPoint y: 156, endPoint x: 327, endPoint y: 154, distance: 129.4
click at [327, 154] on app-calendar-viewport "Sat 27 3/3 3 Jobs Sun 28 3/3 3 Jobs Mon 29 14/14 1 Job Tue 30 Wed 1 4/4 4 Jobs …" at bounding box center [269, 214] width 538 height 649
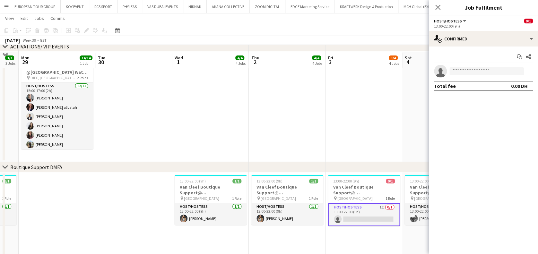
scroll to position [92, 0]
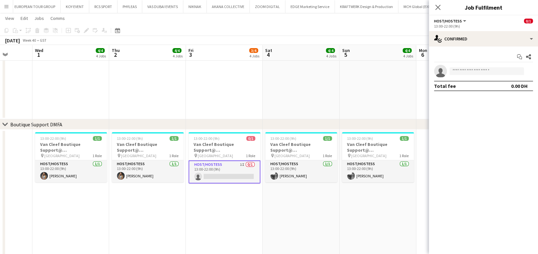
drag, startPoint x: 244, startPoint y: 212, endPoint x: 186, endPoint y: 206, distance: 58.7
click at [186, 207] on app-calendar-viewport "Sat 27 3/3 3 Jobs Sun 28 3/3 3 Jobs Mon 29 14/14 1 Job Tue 30 Wed 1 4/4 4 Jobs …" at bounding box center [269, 257] width 538 height 649
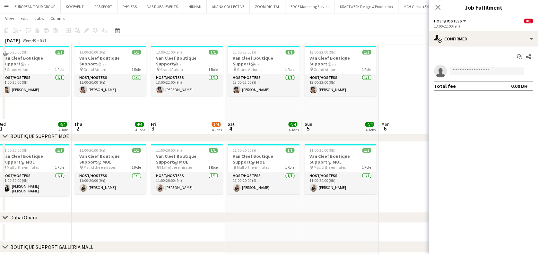
scroll to position [392, 0]
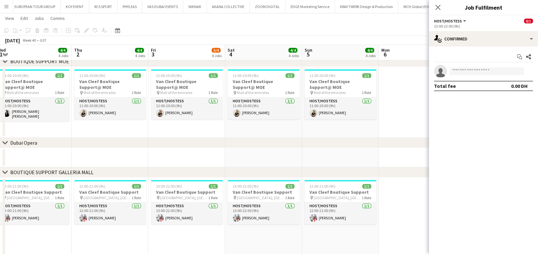
click at [311, 151] on app-date-cell at bounding box center [340, 157] width 77 height 19
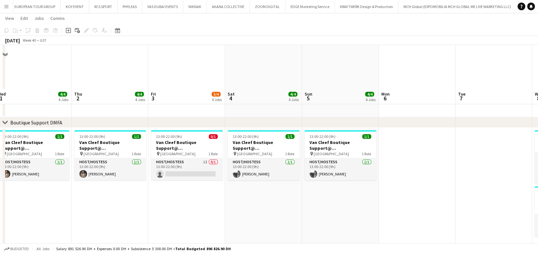
scroll to position [92, 0]
